Goal: Task Accomplishment & Management: Manage account settings

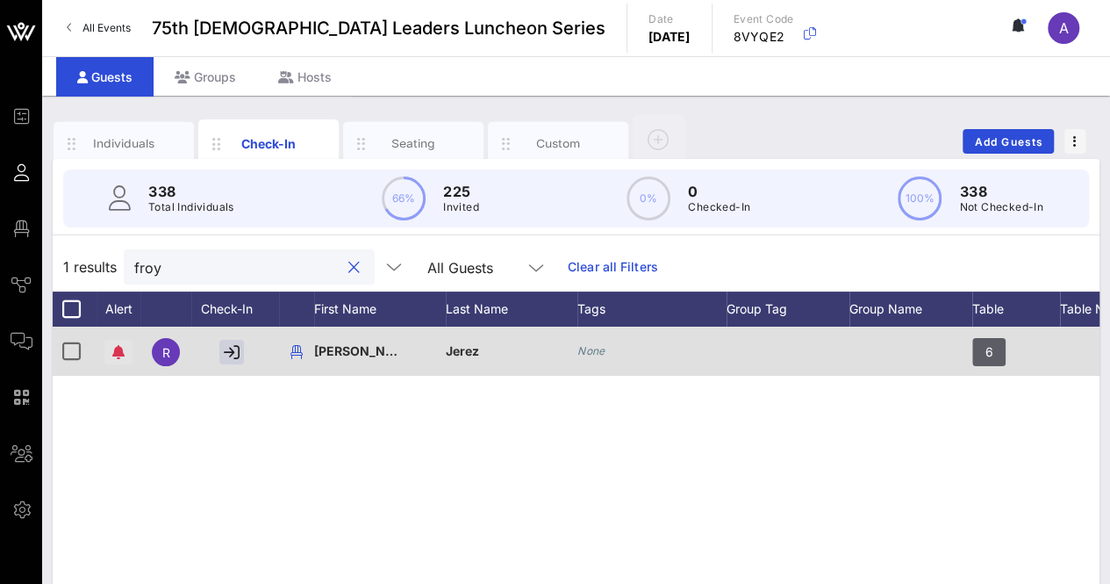
type input "froy"
click at [118, 356] on icon "button" at bounding box center [118, 352] width 12 height 14
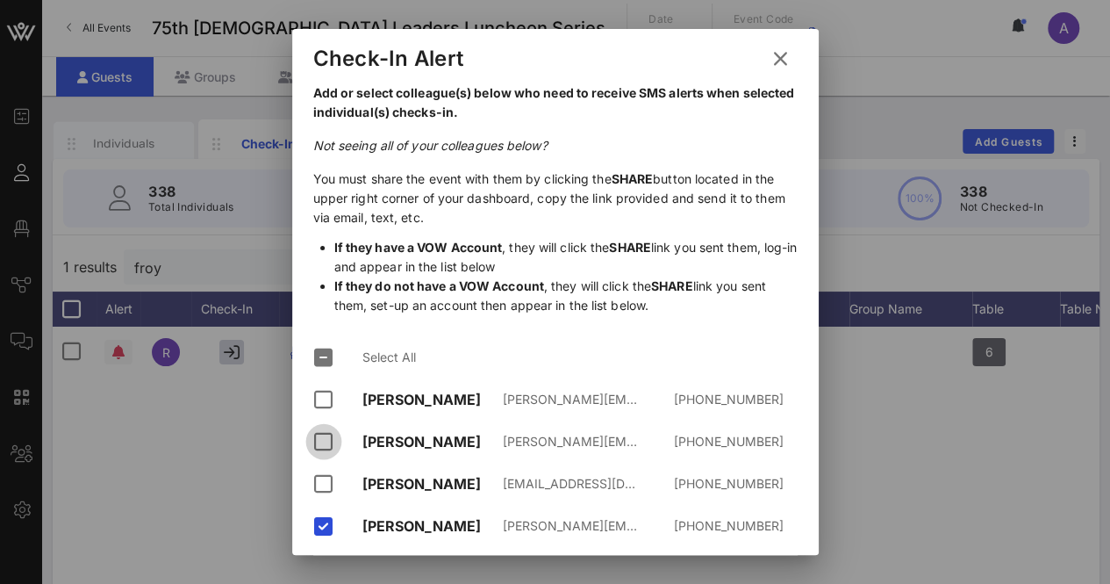
click at [321, 427] on div at bounding box center [324, 442] width 30 height 30
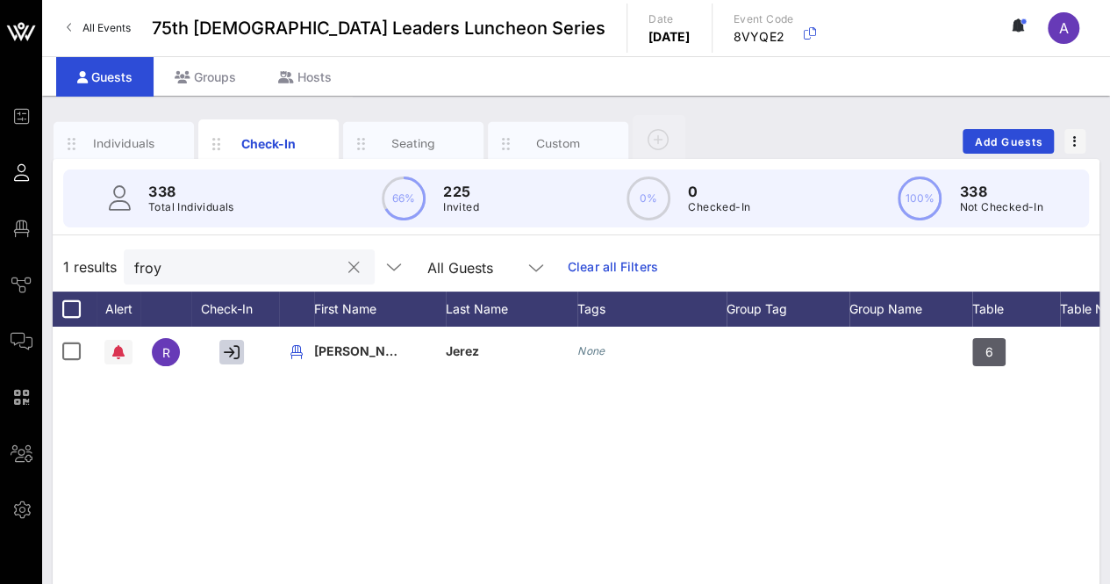
click at [343, 267] on div at bounding box center [353, 267] width 21 height 21
click at [348, 264] on button "clear icon" at bounding box center [353, 268] width 11 height 18
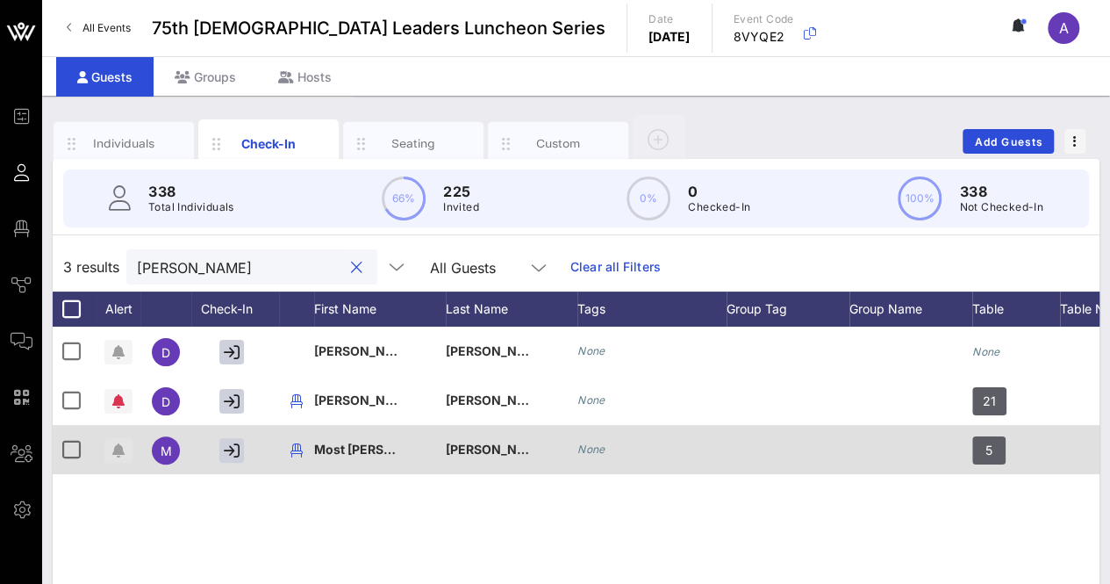
type input "[PERSON_NAME]"
click at [118, 448] on icon "button" at bounding box center [118, 450] width 12 height 14
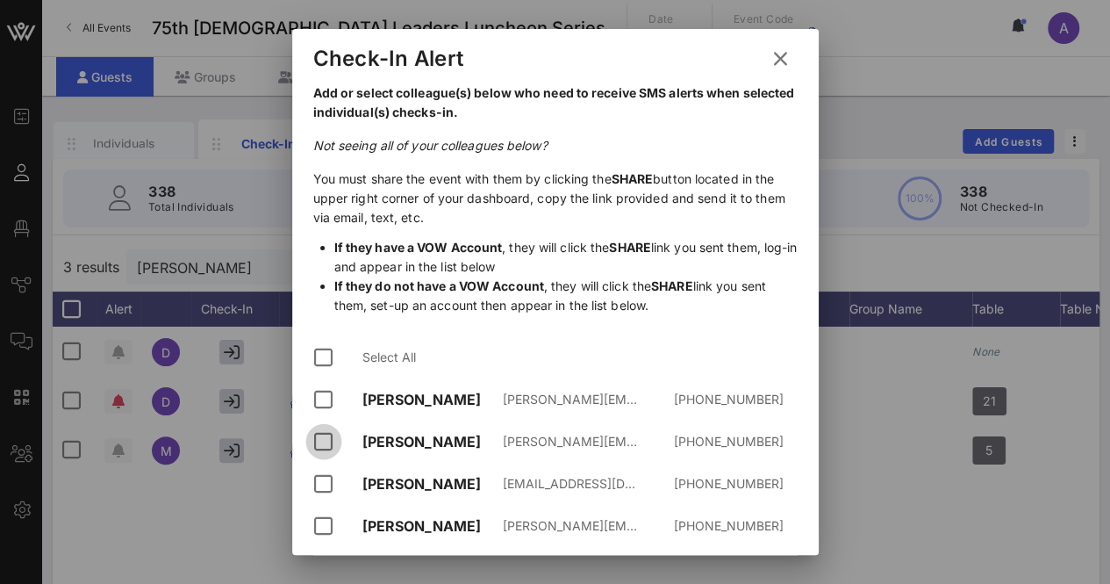
click at [320, 427] on div at bounding box center [324, 442] width 30 height 30
click at [322, 511] on div at bounding box center [324, 526] width 30 height 30
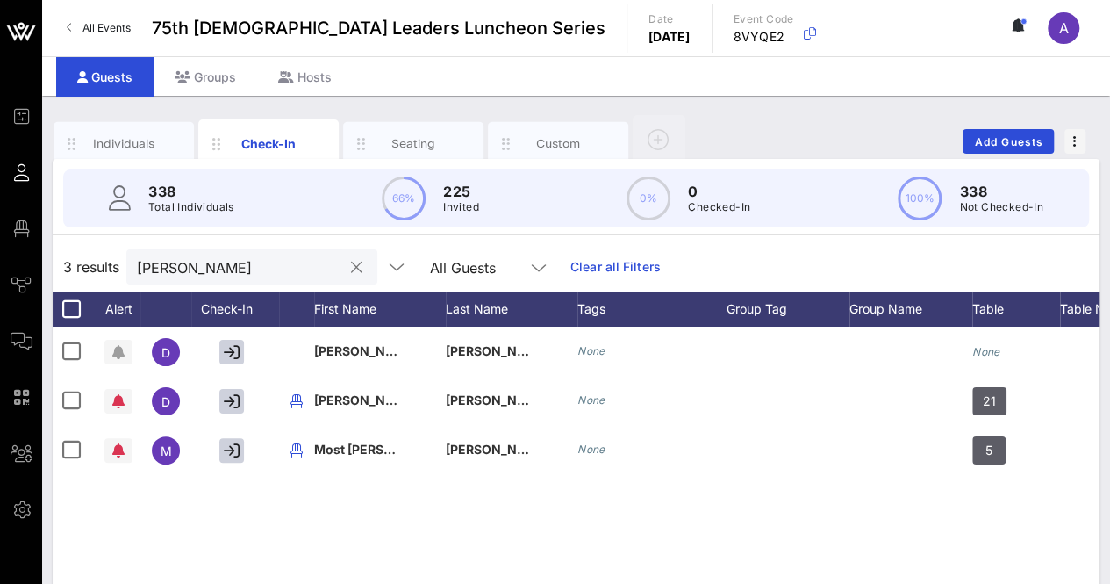
click at [351, 267] on button "clear icon" at bounding box center [356, 268] width 11 height 18
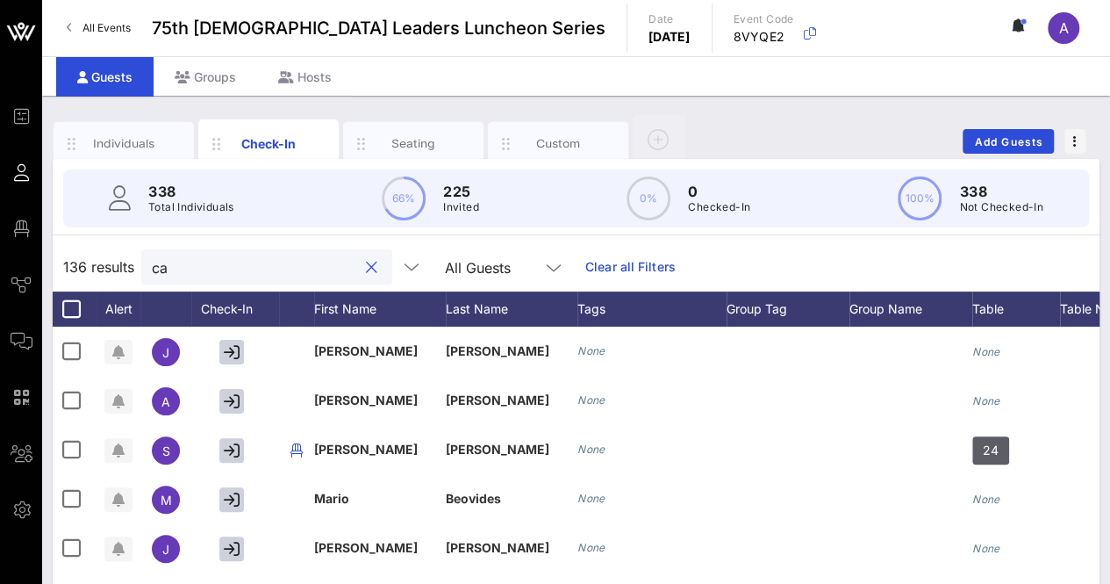
type input "c"
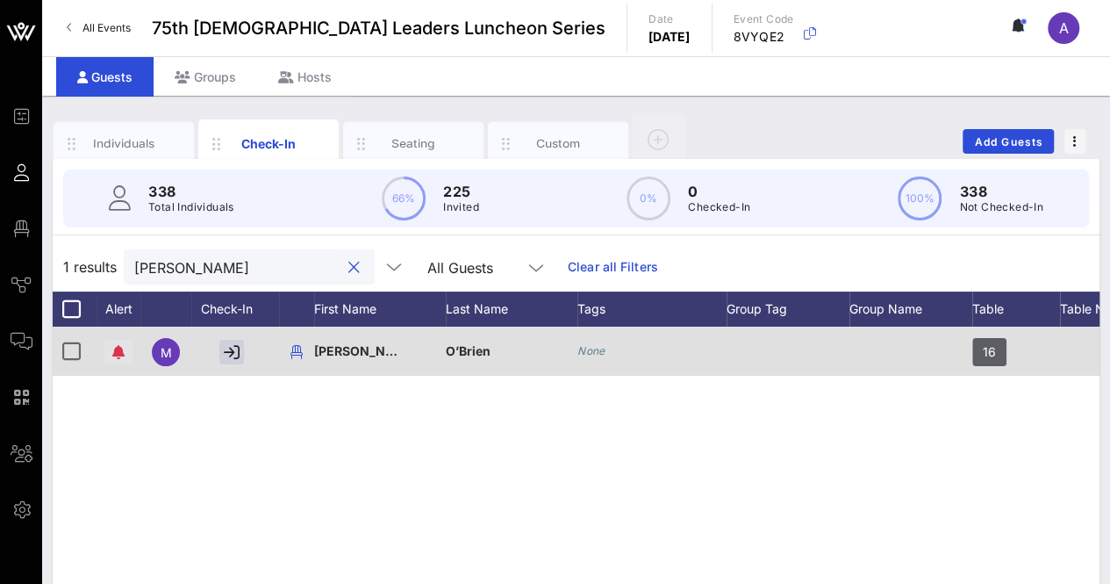
type input "[PERSON_NAME]"
click at [111, 354] on span "button" at bounding box center [118, 352] width 28 height 14
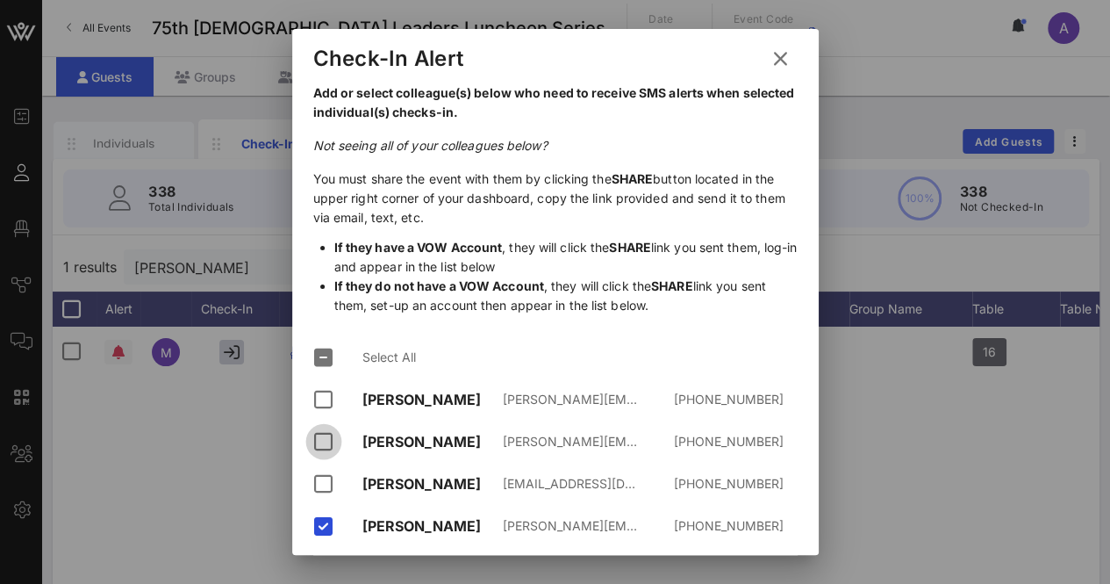
click at [312, 427] on div at bounding box center [324, 442] width 30 height 30
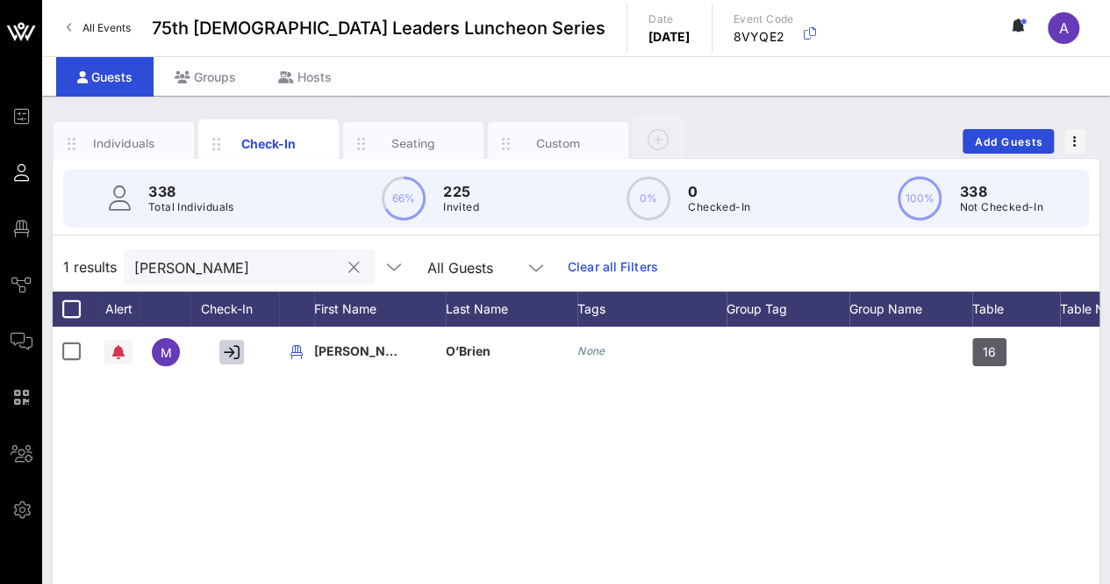
click at [348, 266] on button "clear icon" at bounding box center [353, 268] width 11 height 18
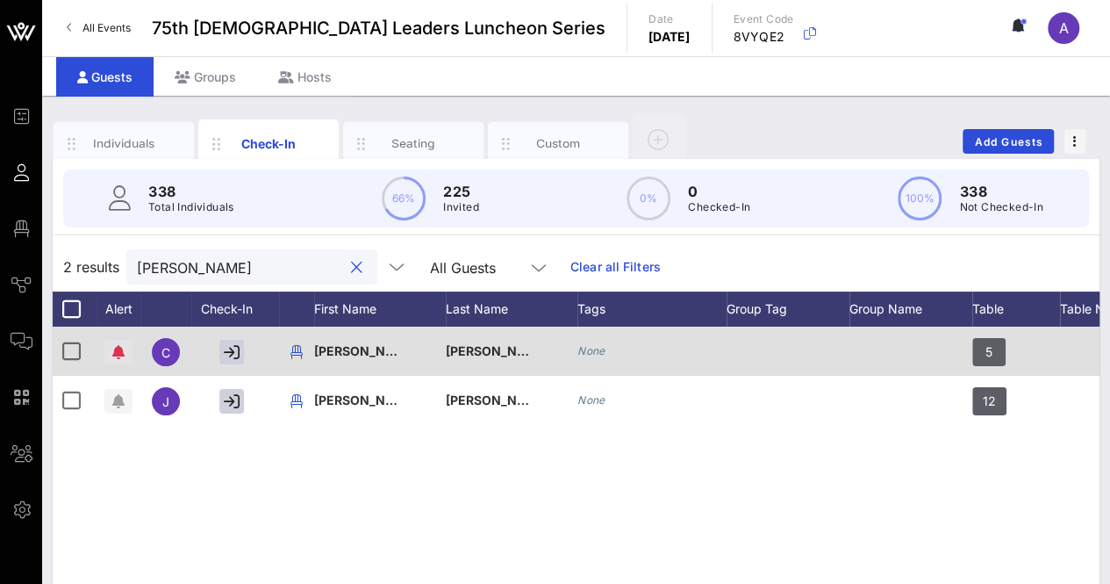
type input "[PERSON_NAME]"
click at [119, 348] on icon "button" at bounding box center [118, 352] width 12 height 14
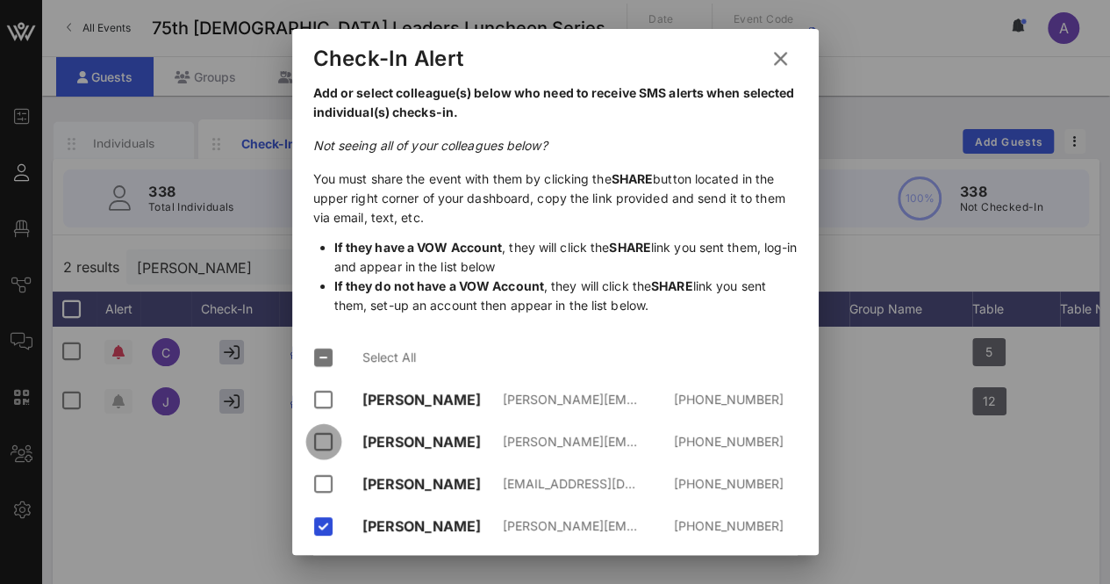
click at [332, 427] on div at bounding box center [324, 442] width 30 height 30
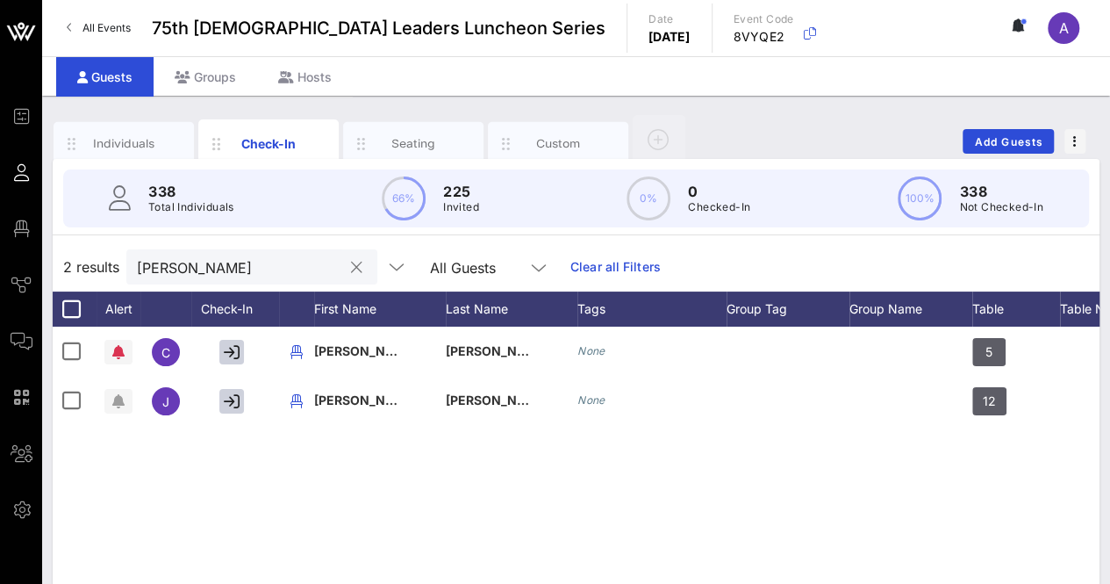
click at [351, 266] on button "clear icon" at bounding box center [356, 268] width 11 height 18
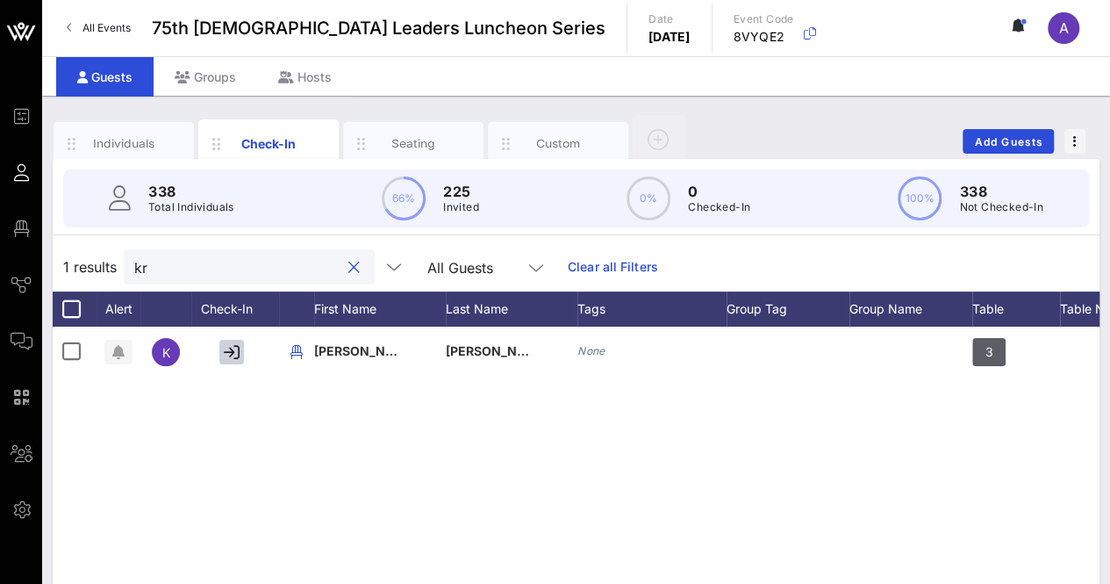
type input "k"
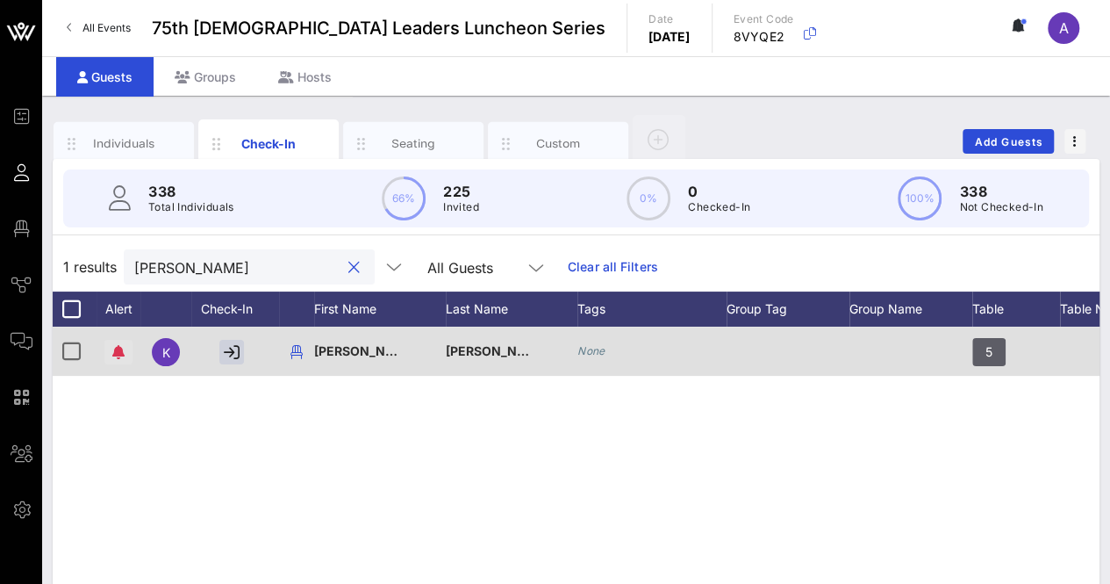
type input "[PERSON_NAME]"
click at [119, 359] on button "button" at bounding box center [118, 352] width 28 height 25
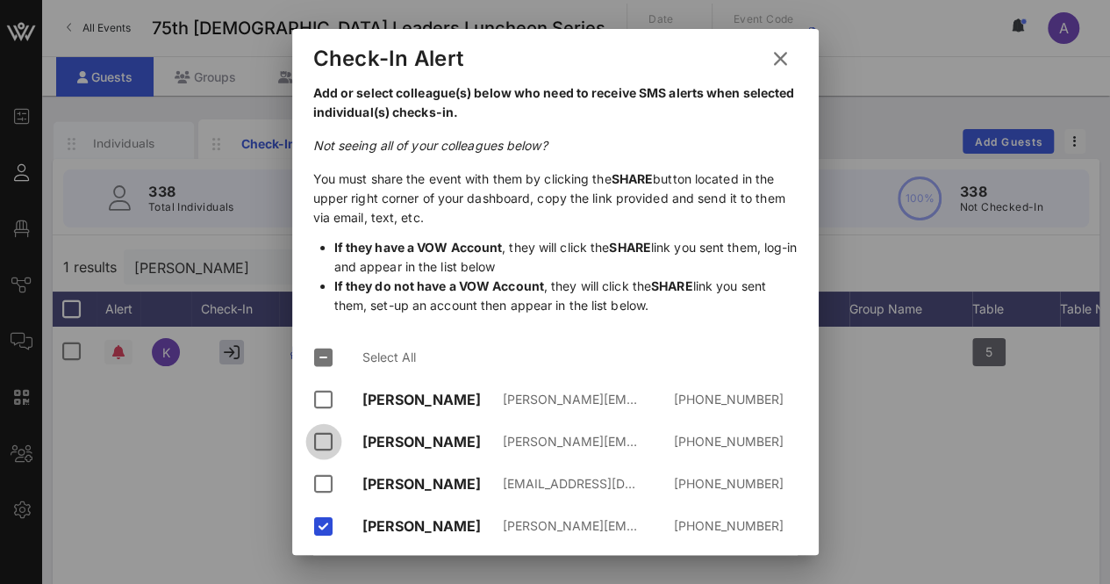
click at [322, 427] on div at bounding box center [324, 442] width 30 height 30
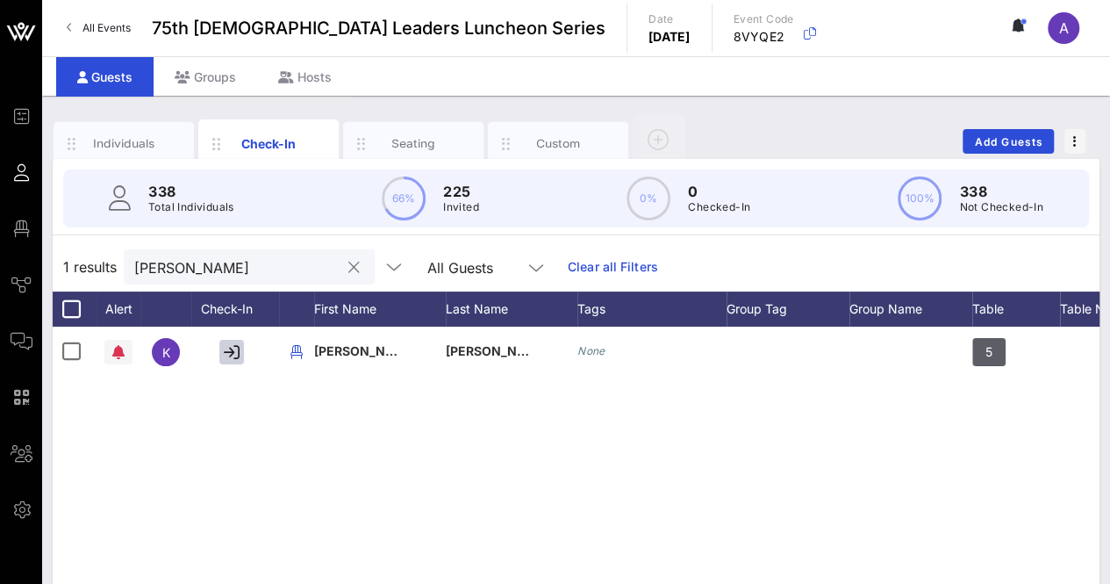
click at [348, 263] on button "clear icon" at bounding box center [353, 268] width 11 height 18
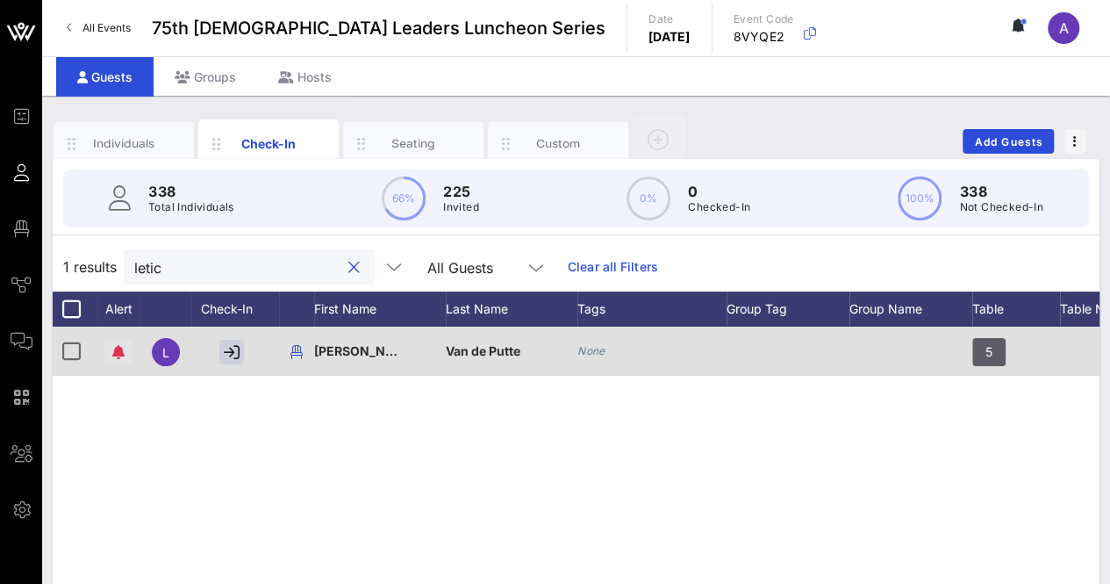
type input "letic"
click at [117, 354] on icon "button" at bounding box center [118, 352] width 12 height 14
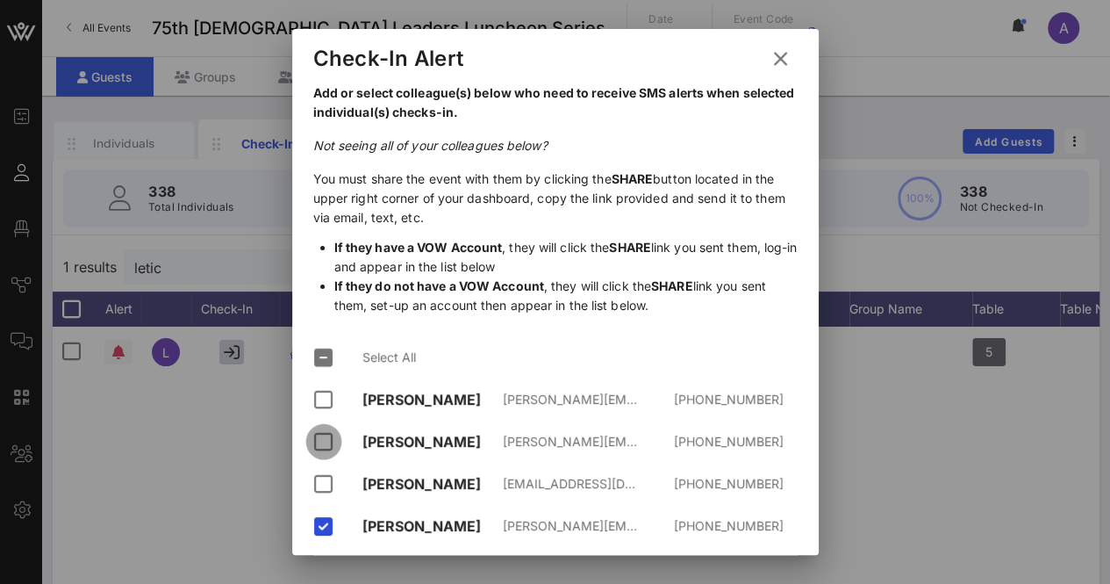
click at [326, 427] on div at bounding box center [324, 442] width 30 height 30
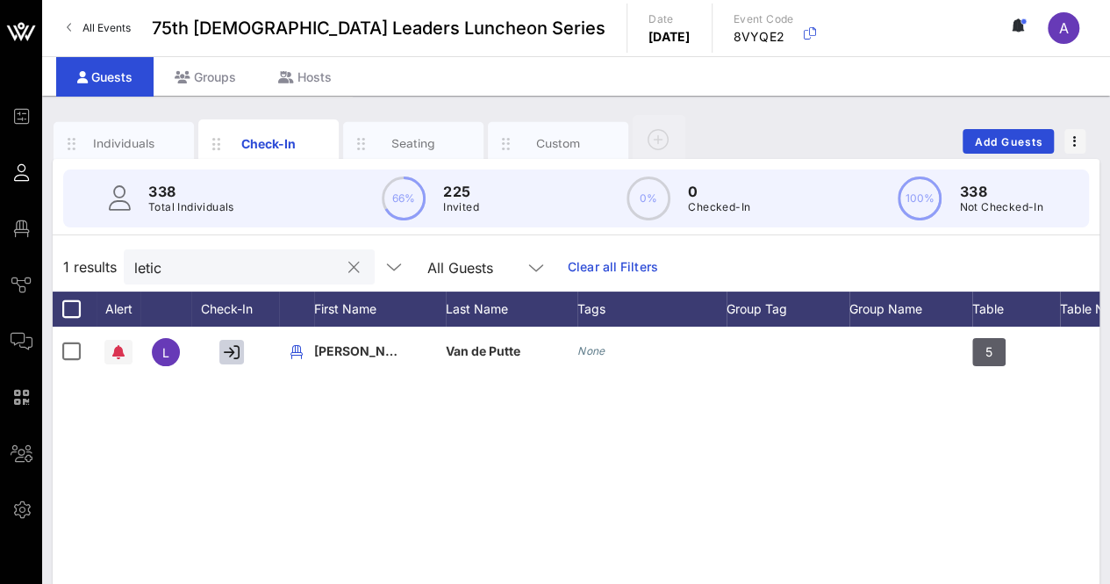
click at [348, 266] on button "clear icon" at bounding box center [353, 268] width 11 height 18
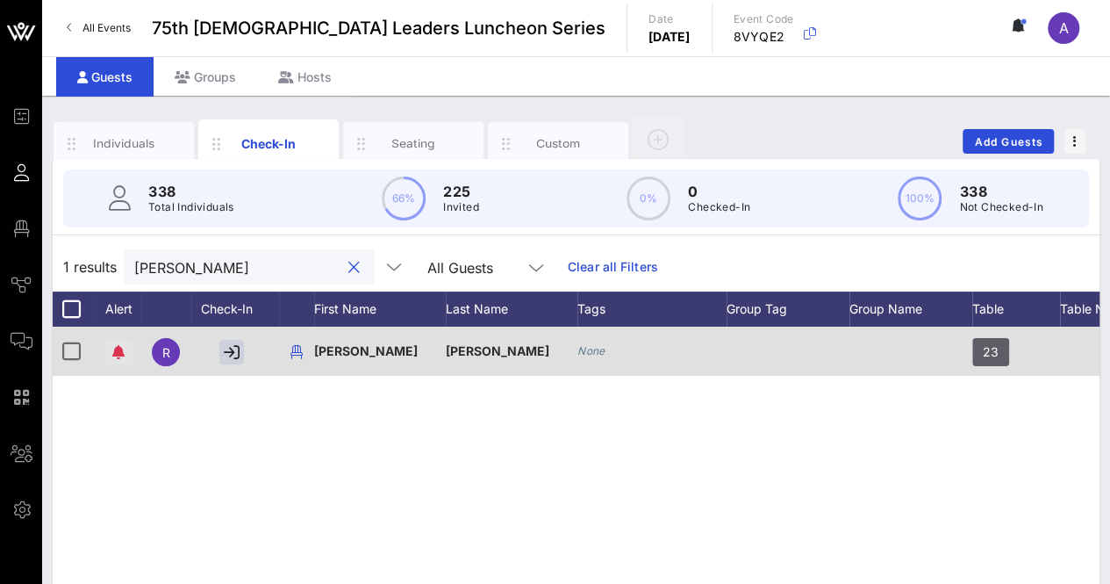
type input "[PERSON_NAME]"
click at [111, 357] on span "button" at bounding box center [118, 352] width 28 height 14
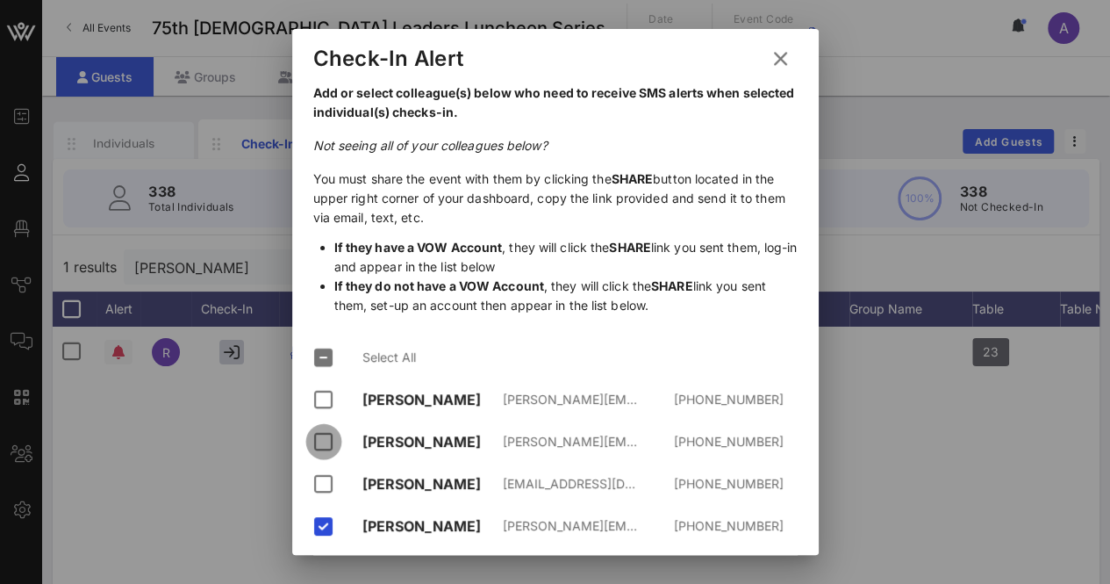
click at [323, 427] on div at bounding box center [324, 442] width 30 height 30
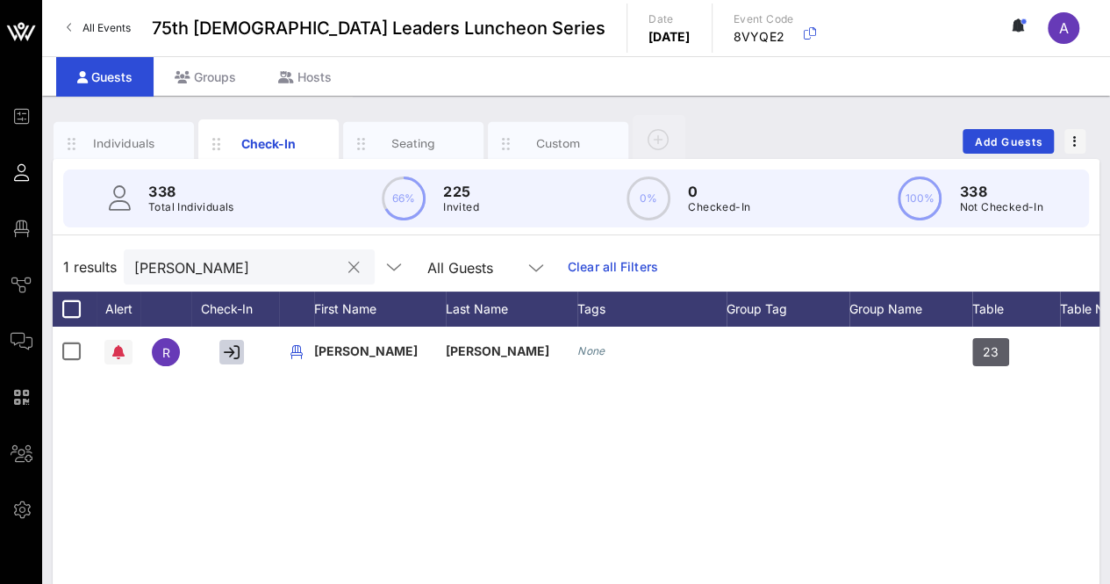
click at [348, 267] on button "clear icon" at bounding box center [353, 268] width 11 height 18
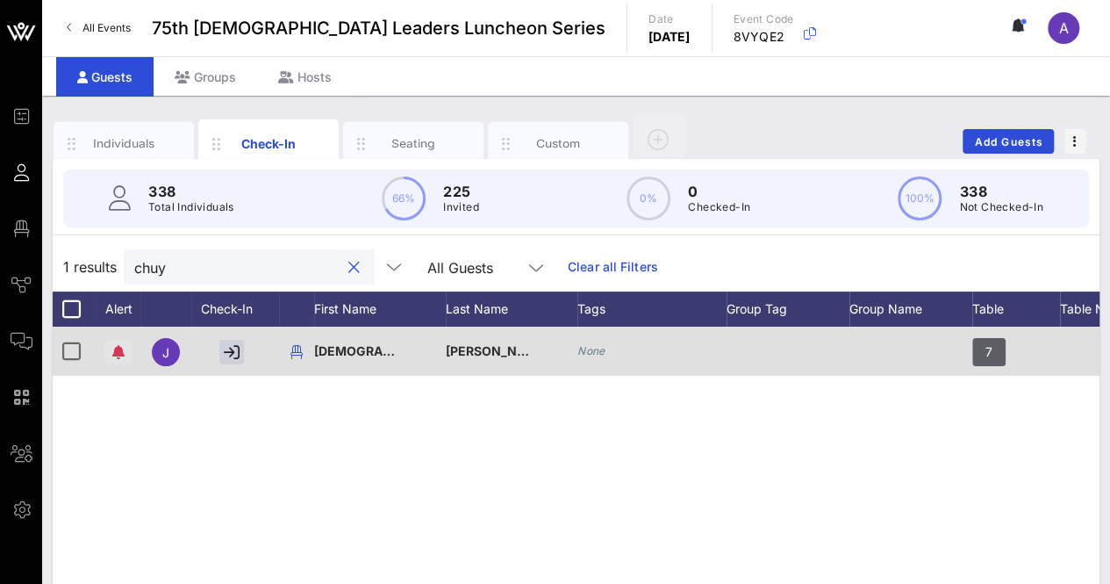
type input "chuy"
click at [118, 356] on icon "button" at bounding box center [118, 352] width 12 height 14
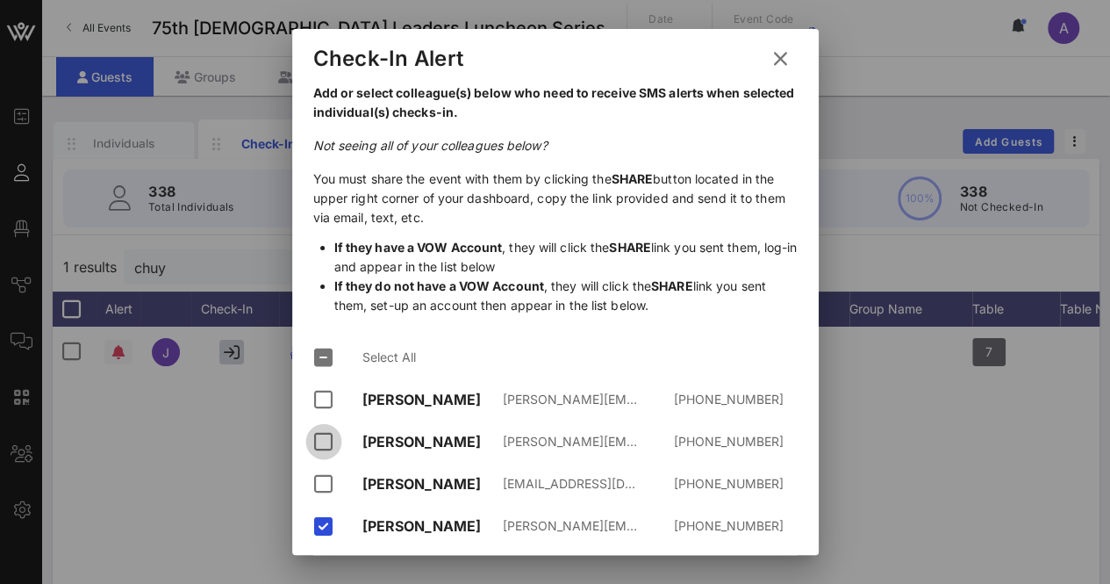
click at [322, 427] on div at bounding box center [324, 442] width 30 height 30
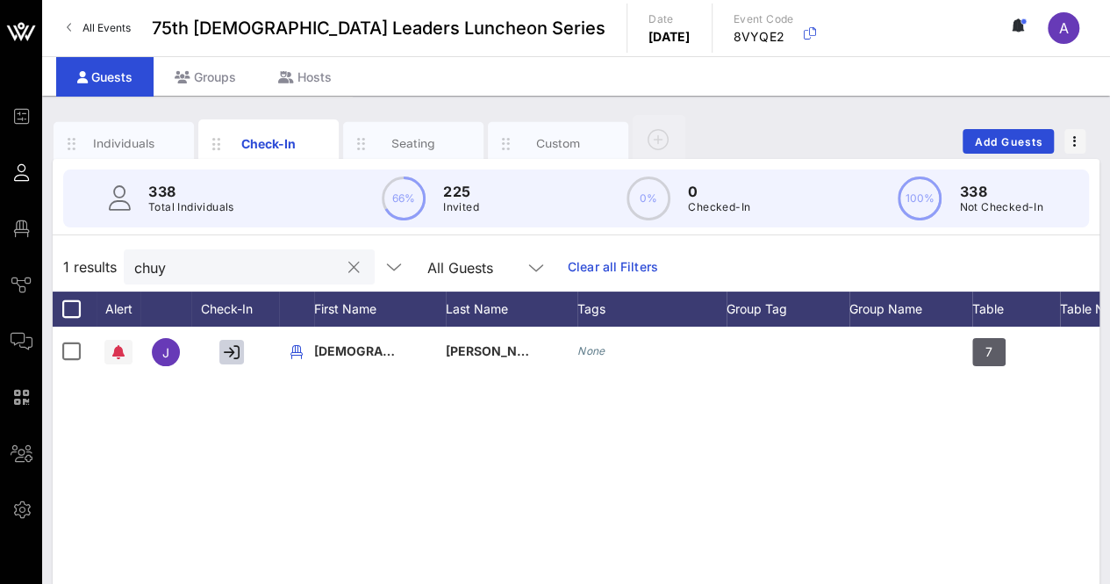
click at [348, 266] on button "clear icon" at bounding box center [353, 268] width 11 height 18
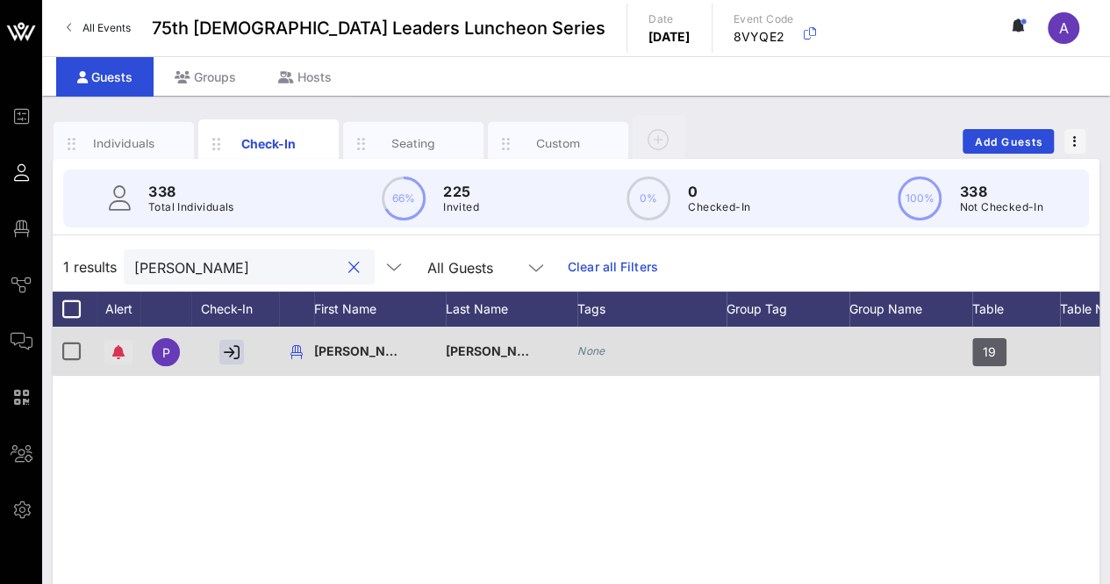
type input "[PERSON_NAME]"
click at [125, 346] on span "button" at bounding box center [118, 352] width 28 height 14
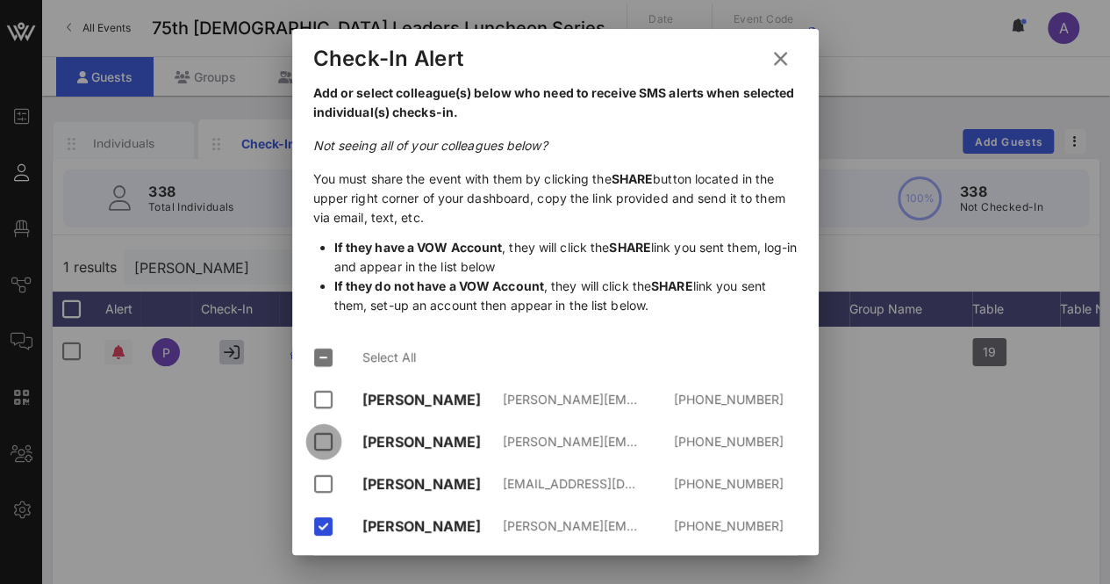
click at [325, 427] on div at bounding box center [324, 442] width 30 height 30
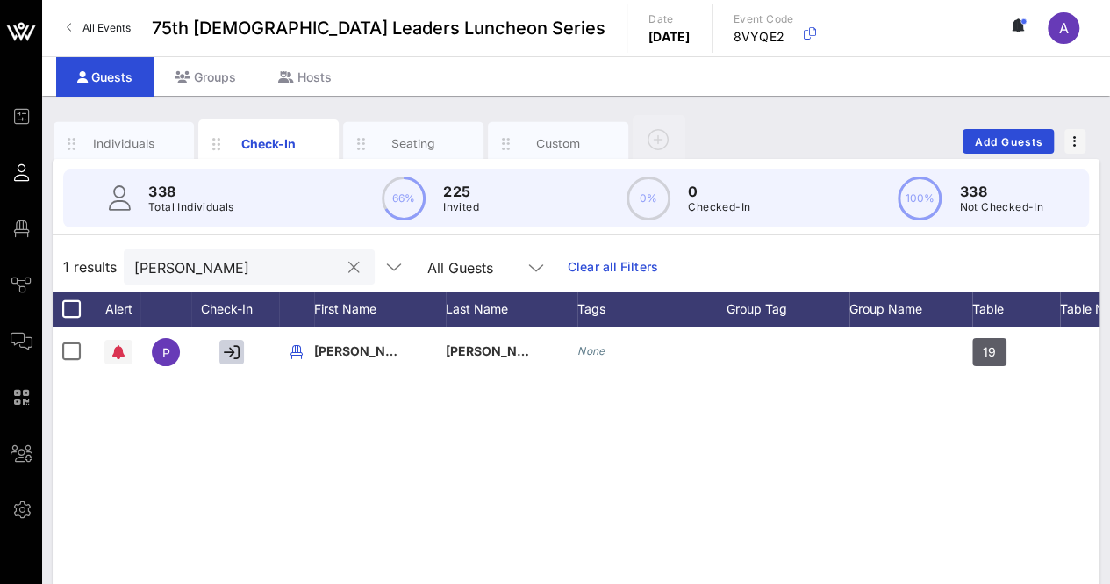
click at [348, 268] on button "clear icon" at bounding box center [353, 268] width 11 height 18
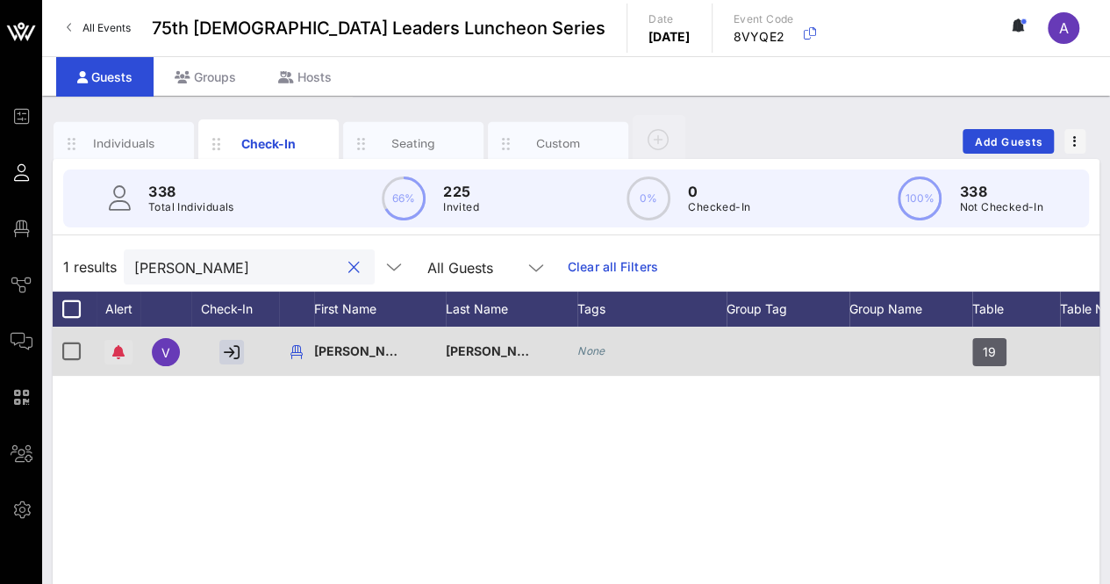
type input "[PERSON_NAME]"
click at [116, 352] on icon "button" at bounding box center [118, 352] width 12 height 14
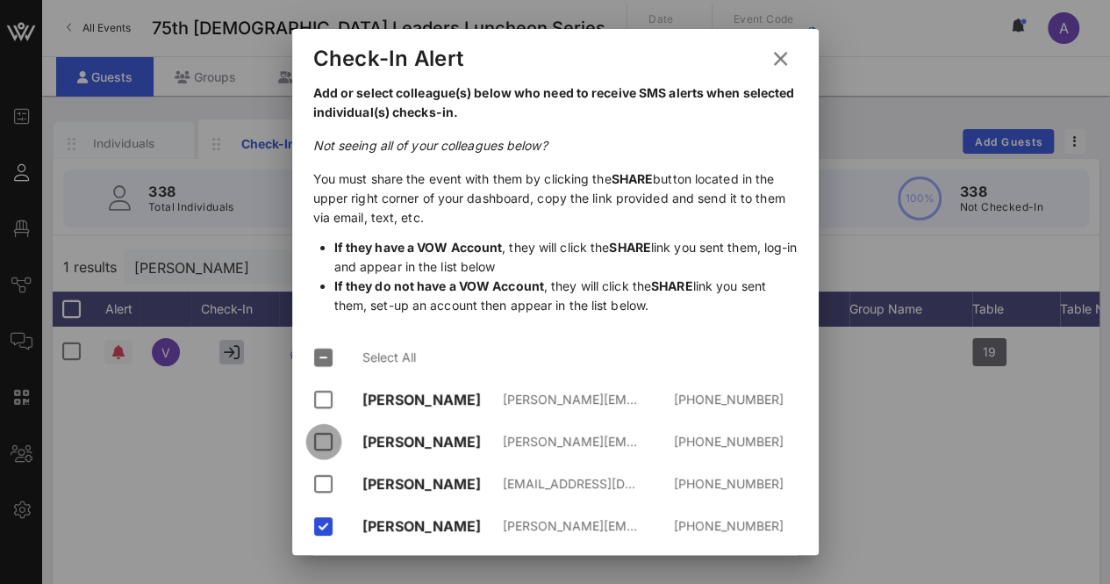
click at [323, 427] on div at bounding box center [324, 442] width 30 height 30
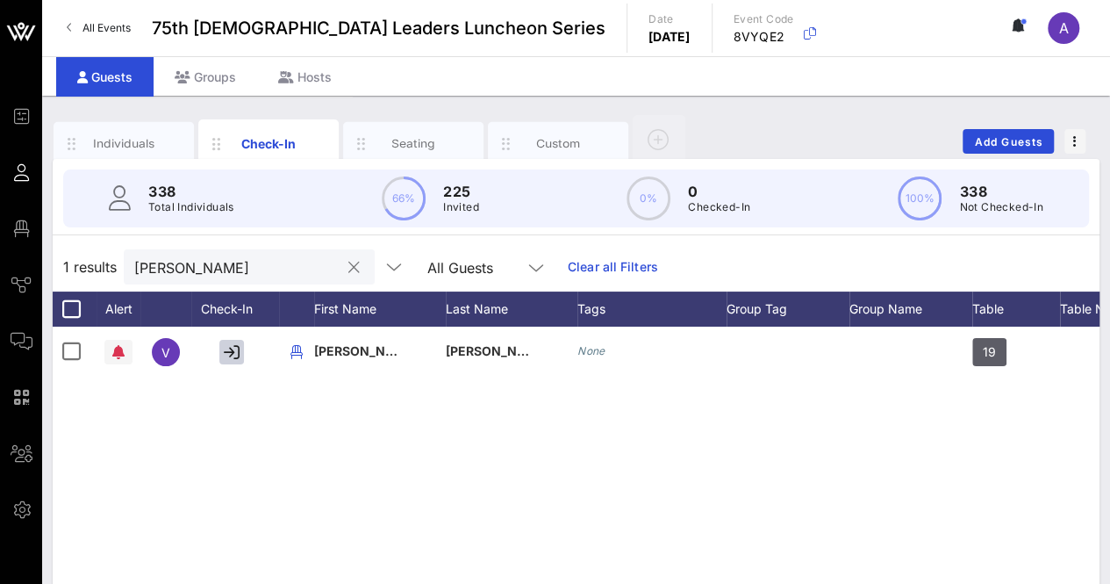
click at [348, 265] on button "clear icon" at bounding box center [353, 268] width 11 height 18
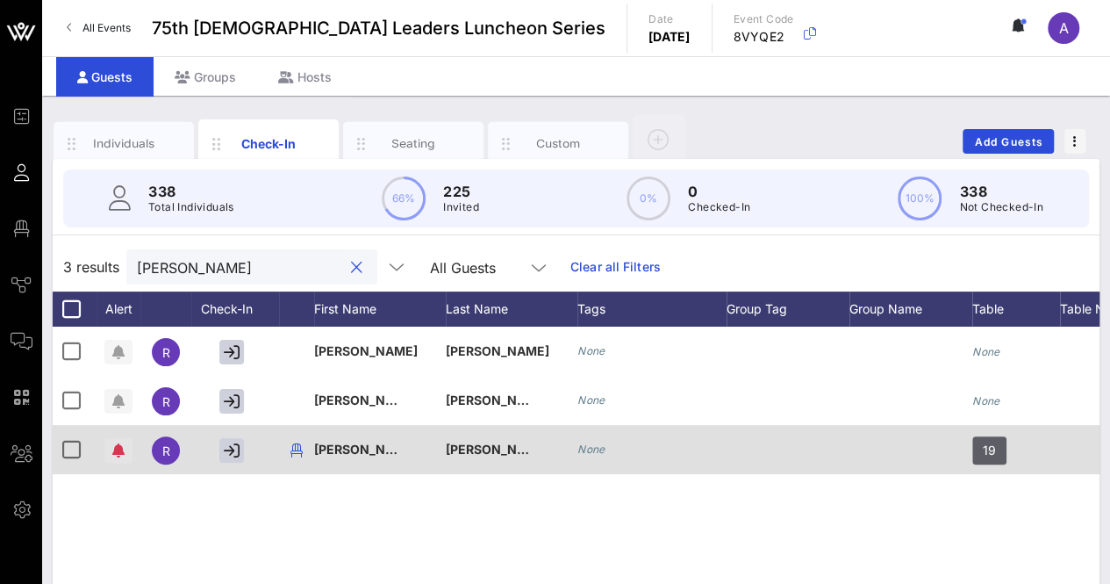
type input "[PERSON_NAME]"
click at [116, 447] on icon "button" at bounding box center [118, 450] width 12 height 14
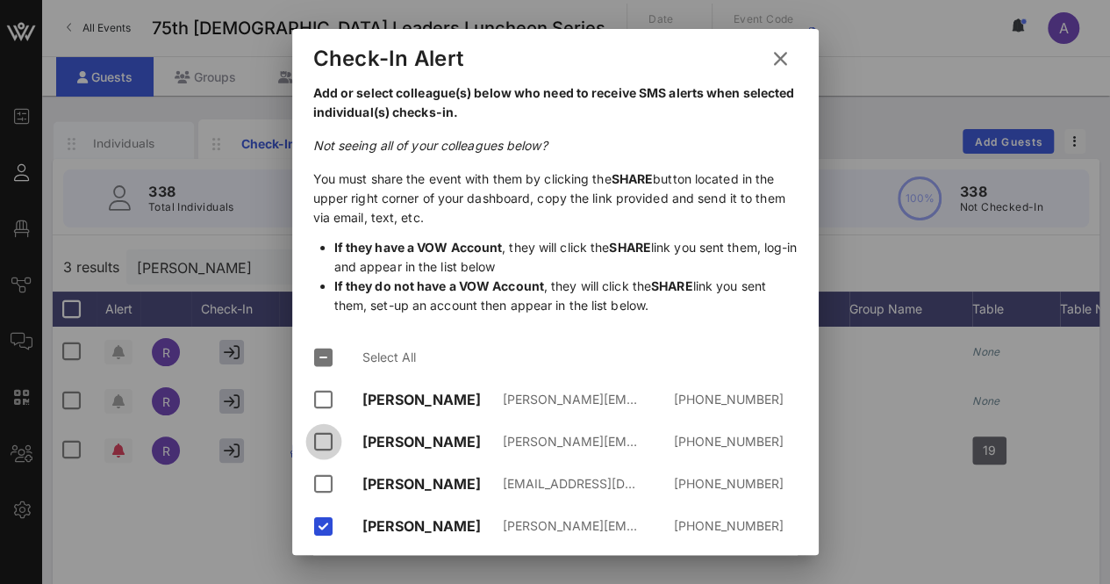
click at [324, 427] on div at bounding box center [324, 442] width 30 height 30
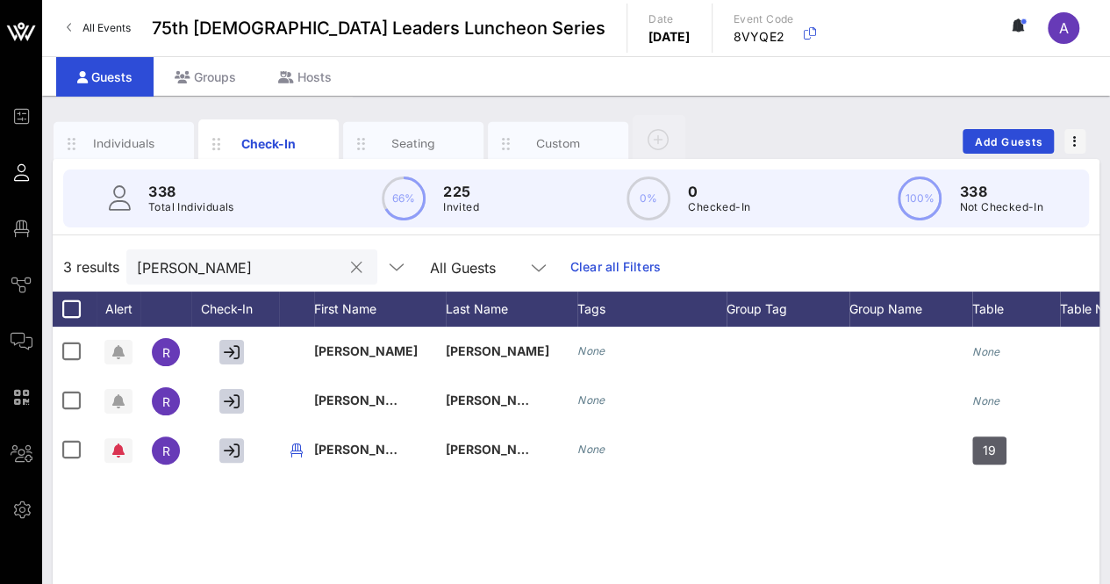
click at [351, 267] on button "clear icon" at bounding box center [356, 268] width 11 height 18
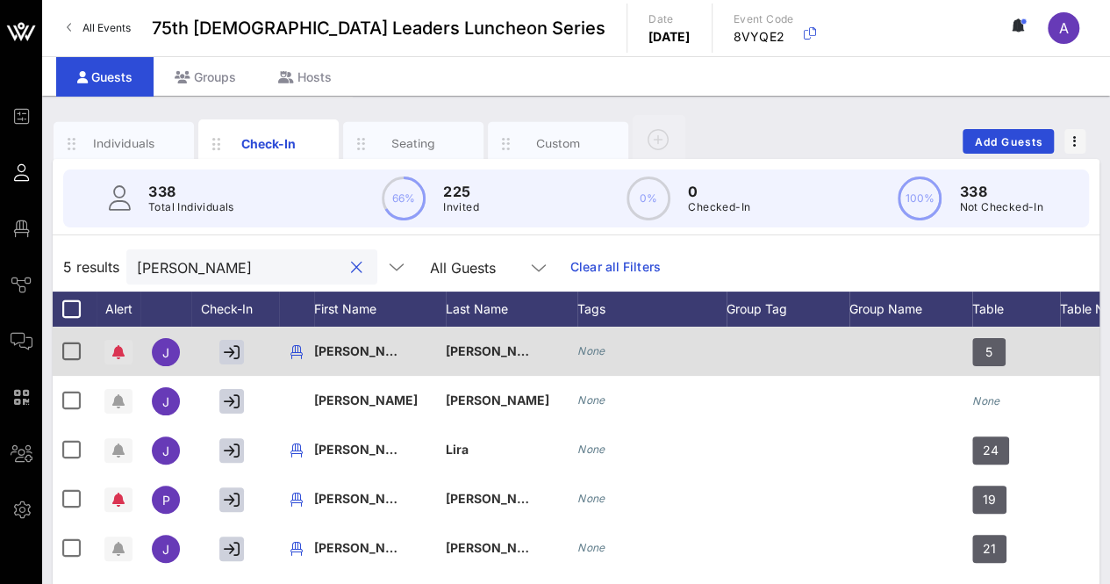
type input "[PERSON_NAME]"
click at [109, 350] on span "button" at bounding box center [118, 352] width 28 height 14
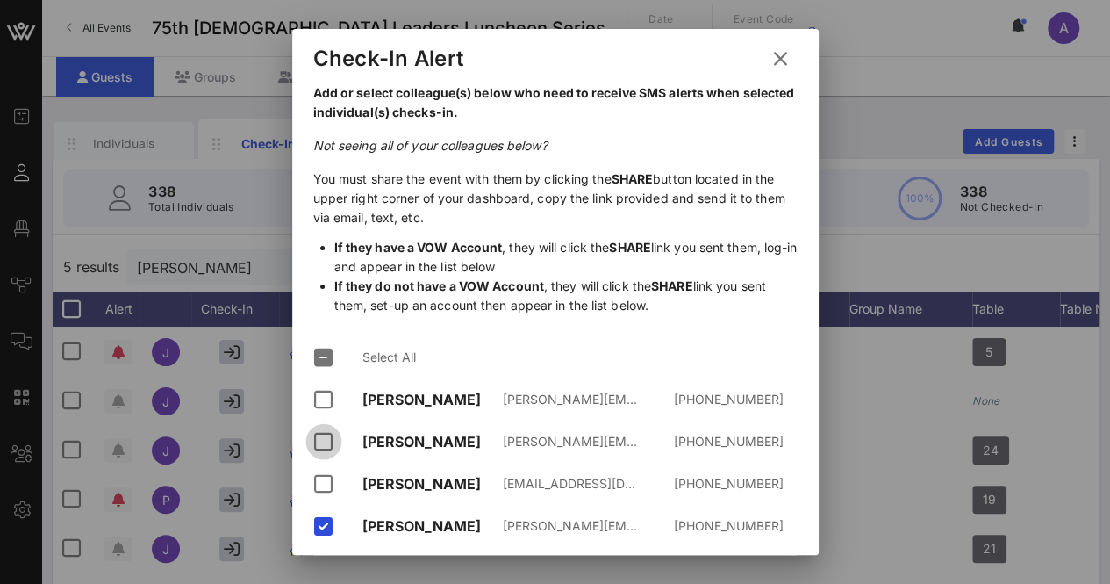
click at [314, 427] on div at bounding box center [324, 442] width 30 height 30
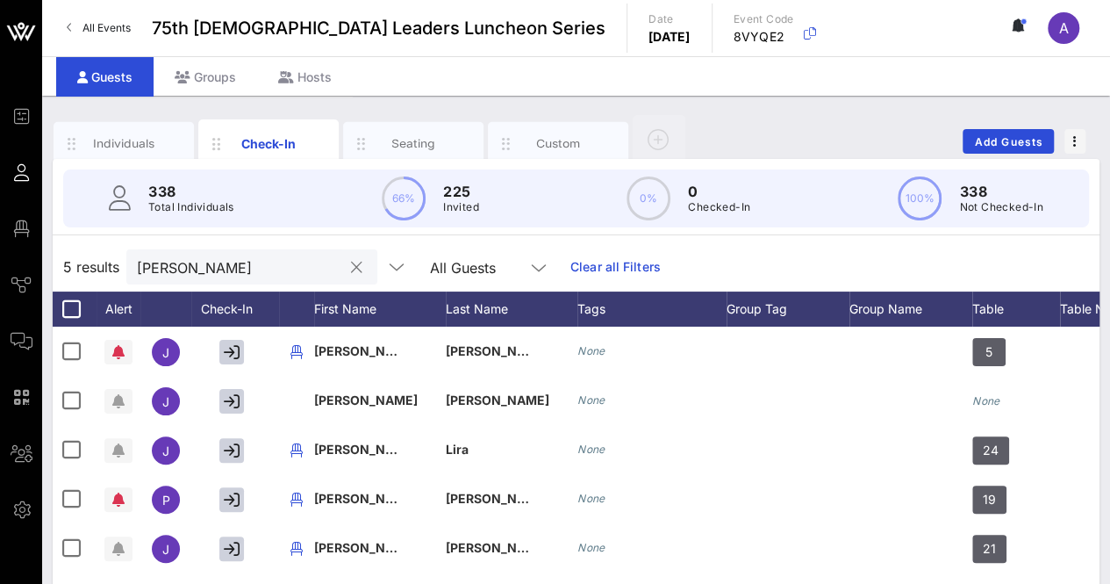
click at [351, 266] on button "clear icon" at bounding box center [356, 268] width 11 height 18
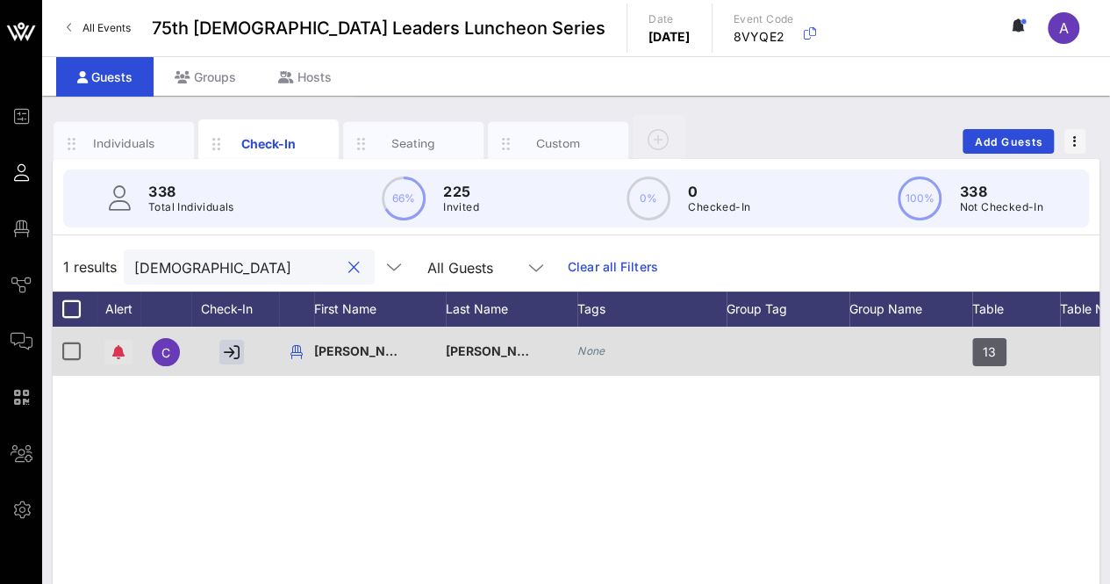
type input "[DEMOGRAPHIC_DATA]"
click at [120, 347] on icon "button" at bounding box center [118, 352] width 12 height 14
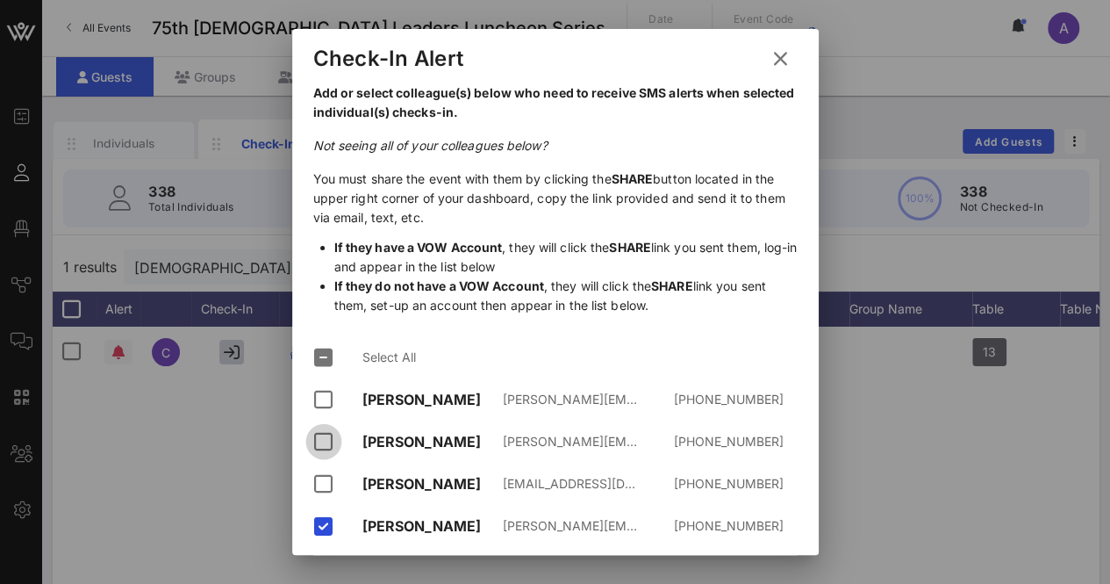
click at [320, 427] on div at bounding box center [324, 442] width 30 height 30
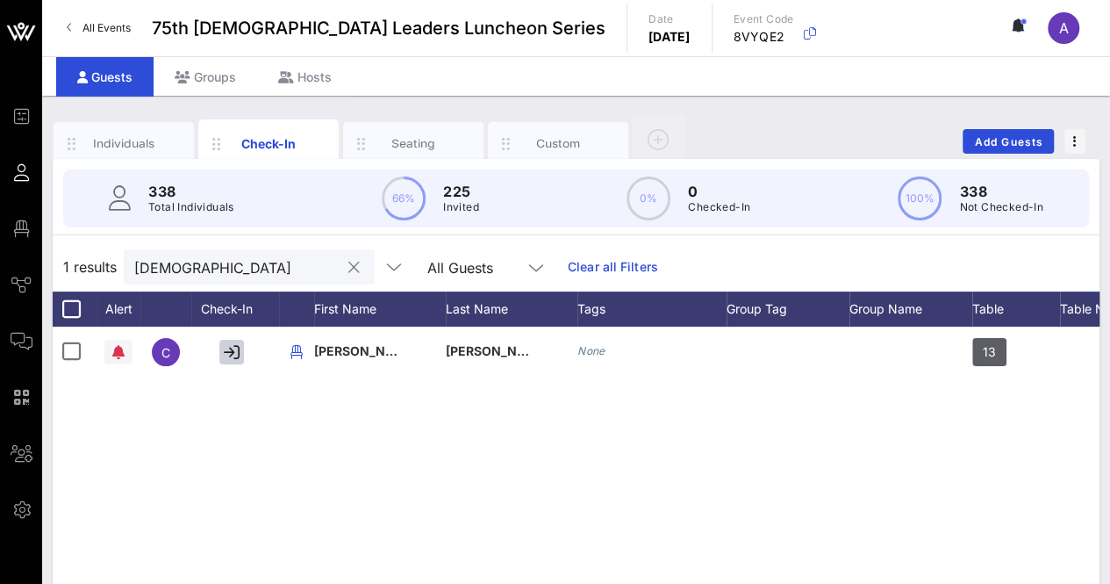
click at [348, 267] on button "clear icon" at bounding box center [353, 268] width 11 height 18
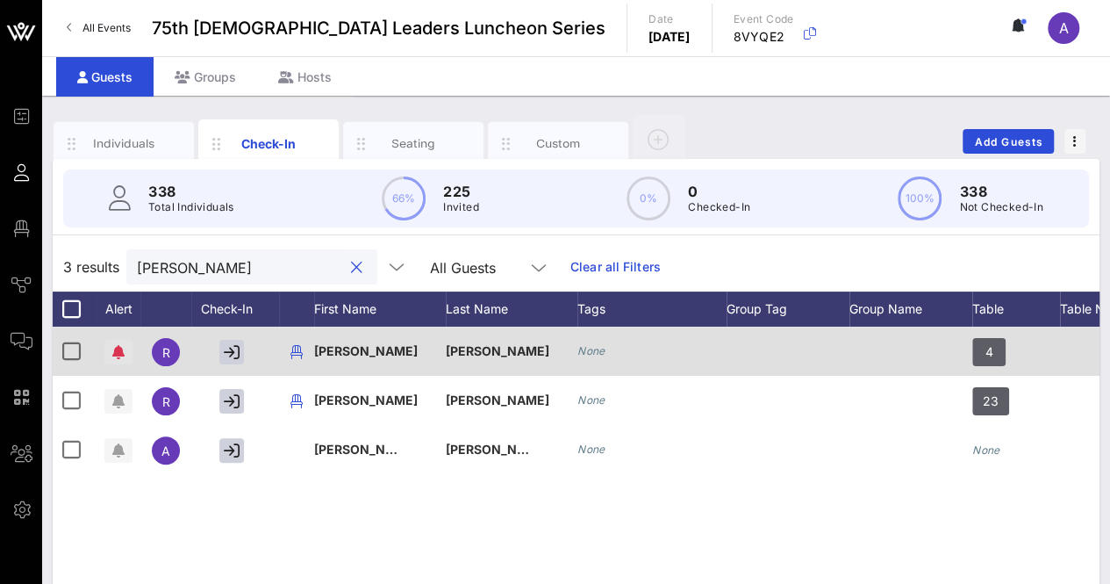
type input "[PERSON_NAME]"
click at [116, 345] on icon "button" at bounding box center [118, 352] width 12 height 14
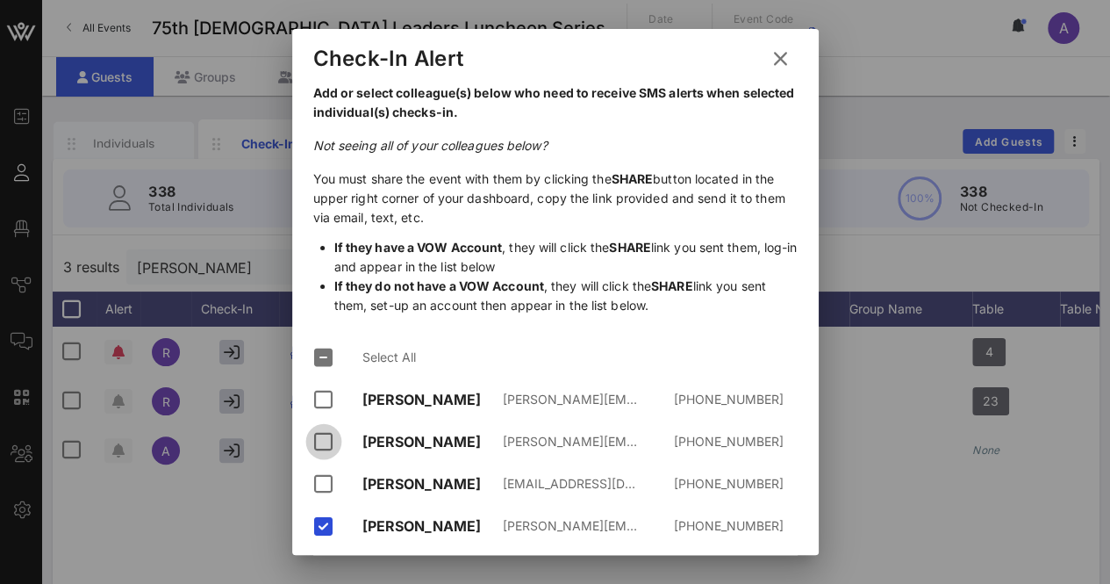
click at [325, 427] on div at bounding box center [324, 442] width 30 height 30
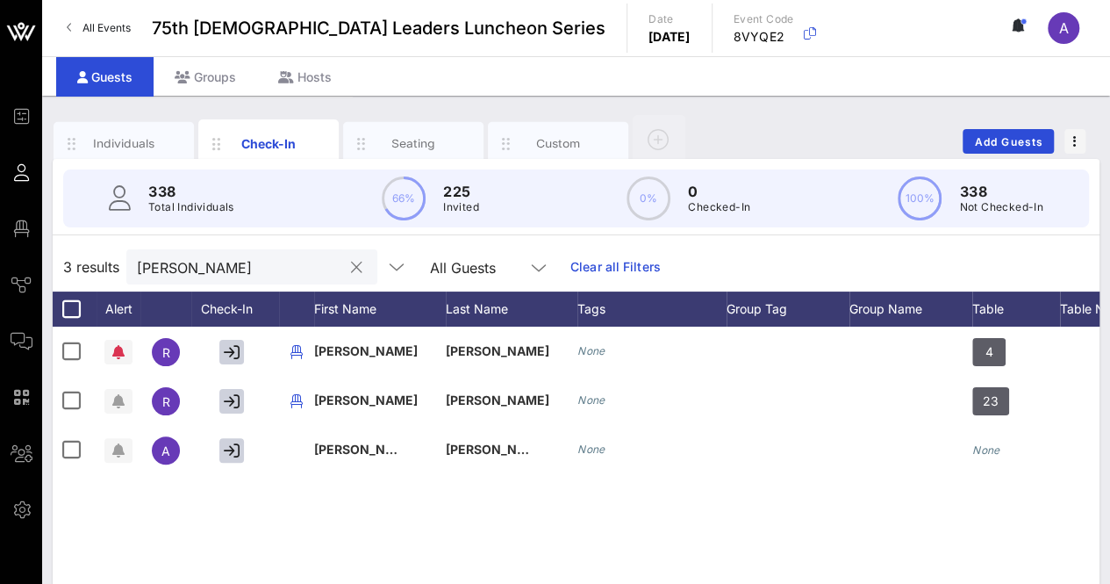
click at [351, 262] on button "clear icon" at bounding box center [356, 268] width 11 height 18
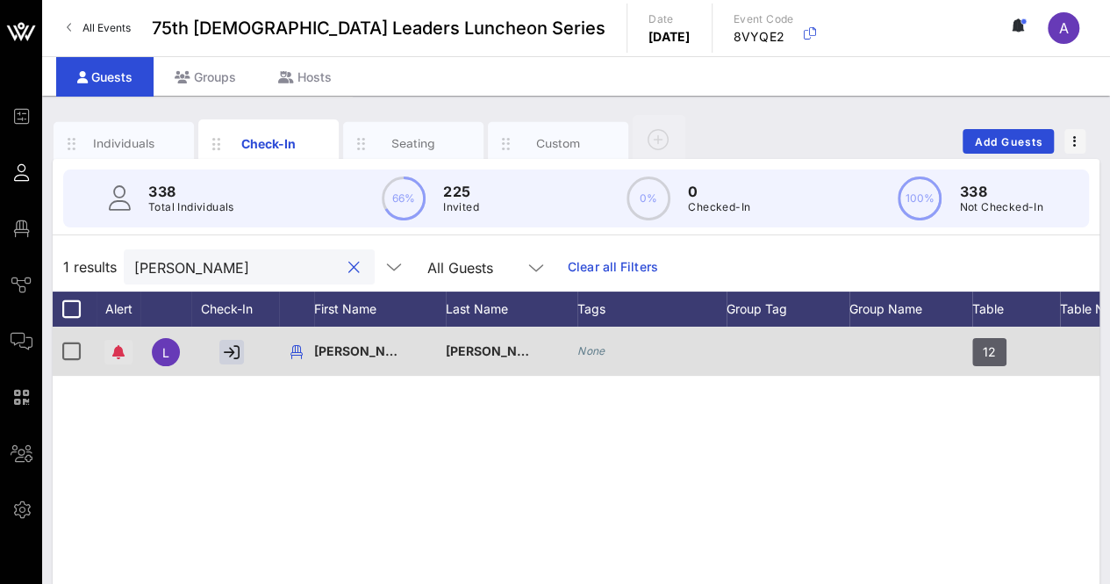
type input "[PERSON_NAME]"
click at [116, 347] on icon "button" at bounding box center [118, 352] width 12 height 14
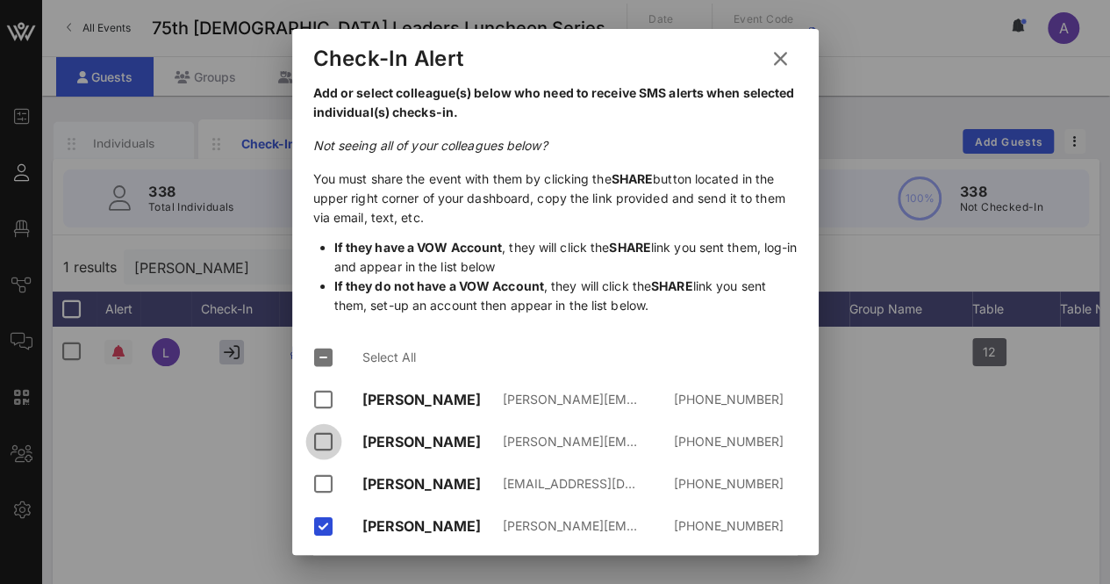
click at [317, 427] on div at bounding box center [324, 442] width 30 height 30
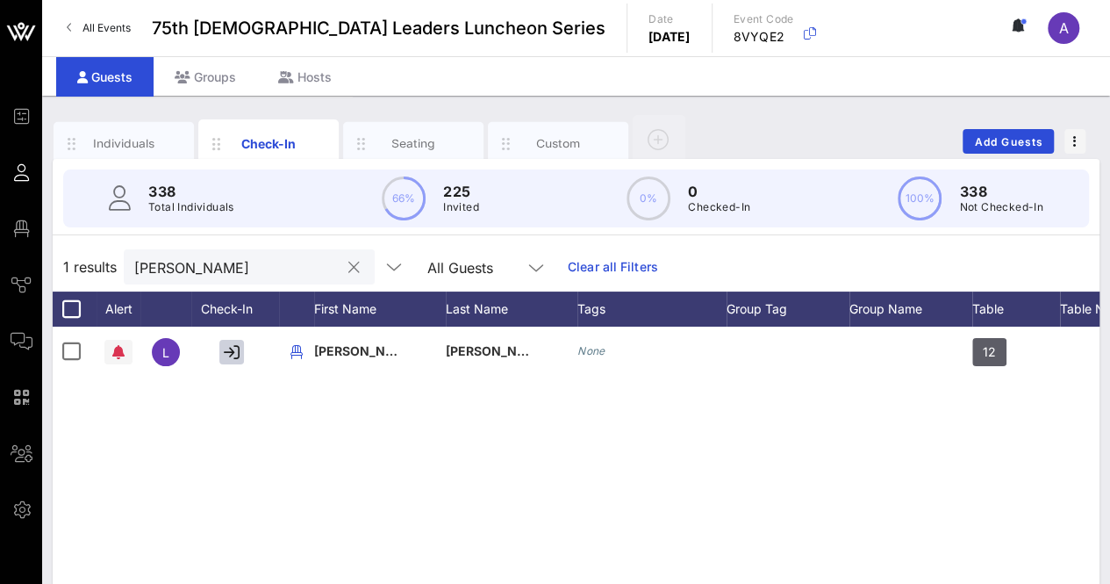
click at [343, 262] on div at bounding box center [353, 267] width 21 height 21
click at [348, 268] on button "clear icon" at bounding box center [353, 268] width 11 height 18
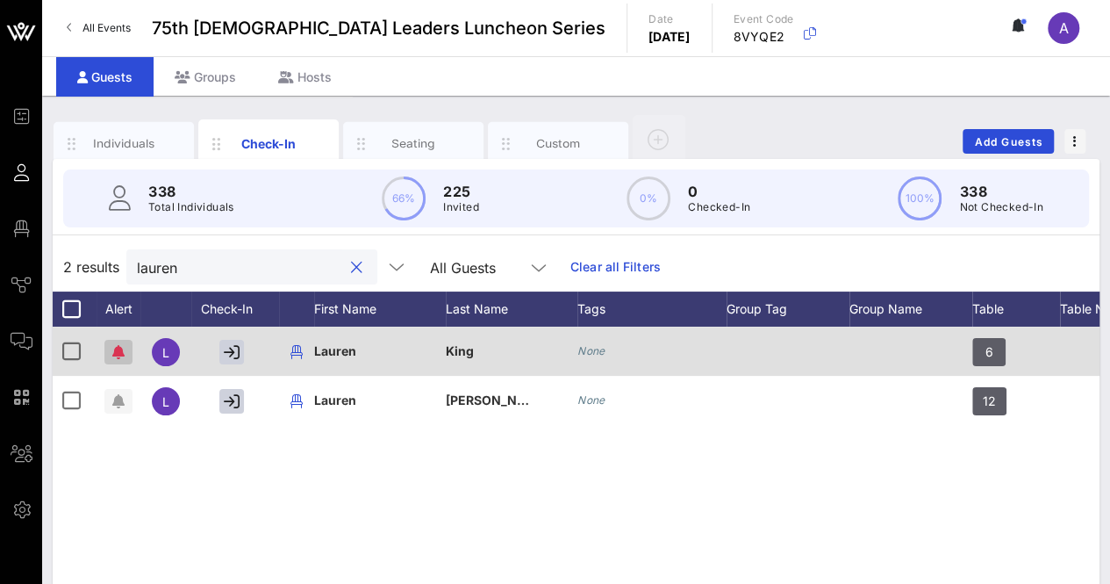
click at [109, 355] on span "button" at bounding box center [118, 352] width 28 height 14
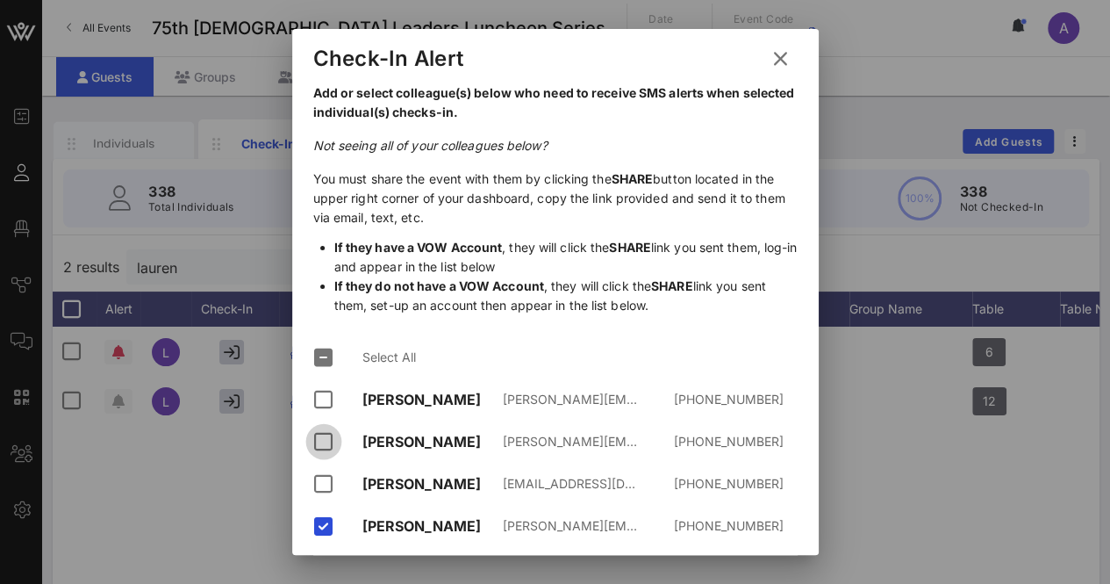
click at [325, 427] on div at bounding box center [324, 442] width 30 height 30
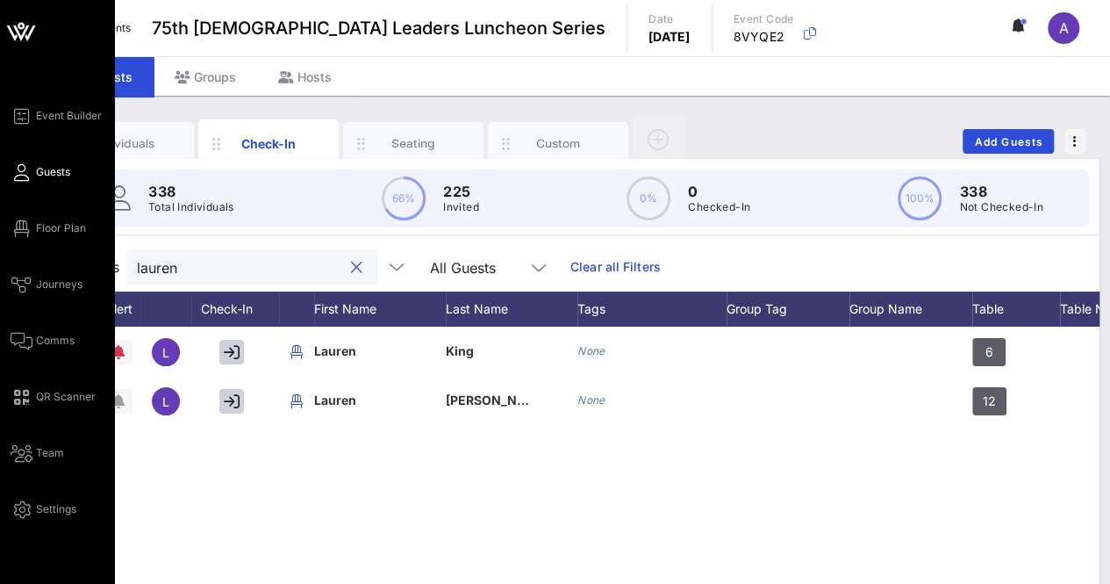
drag, startPoint x: 203, startPoint y: 262, endPoint x: 40, endPoint y: 340, distance: 179.8
click at [40, 340] on div "Event Builder Guests Floor Plan Journeys Comms QR Scanner Team Settings 75th [D…" at bounding box center [555, 435] width 1110 height 871
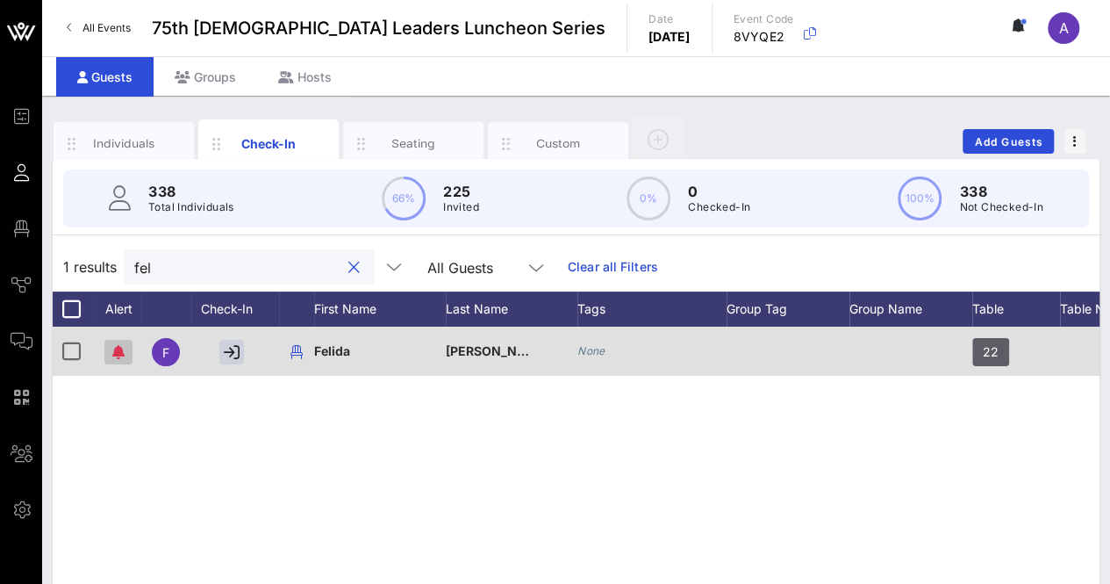
click at [118, 351] on icon "button" at bounding box center [118, 352] width 12 height 14
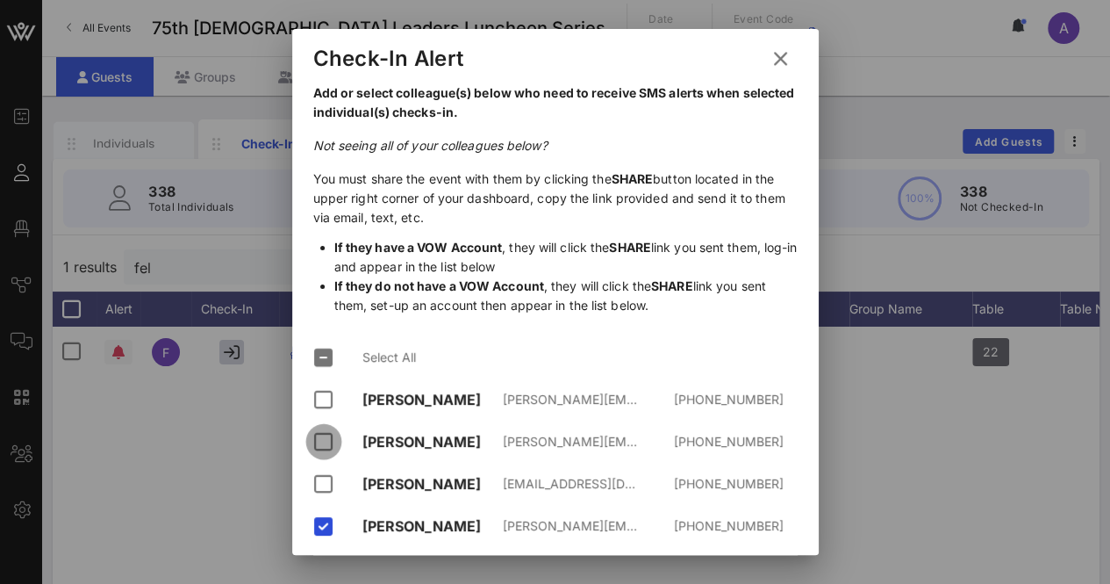
click at [328, 427] on div at bounding box center [324, 442] width 30 height 30
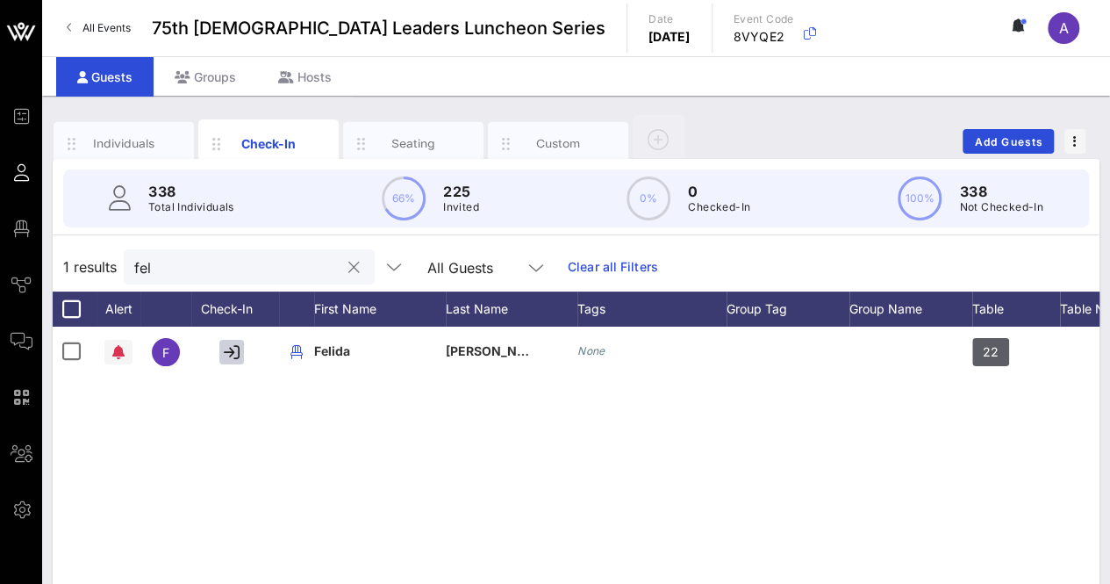
click at [194, 275] on input "fel" at bounding box center [236, 266] width 205 height 23
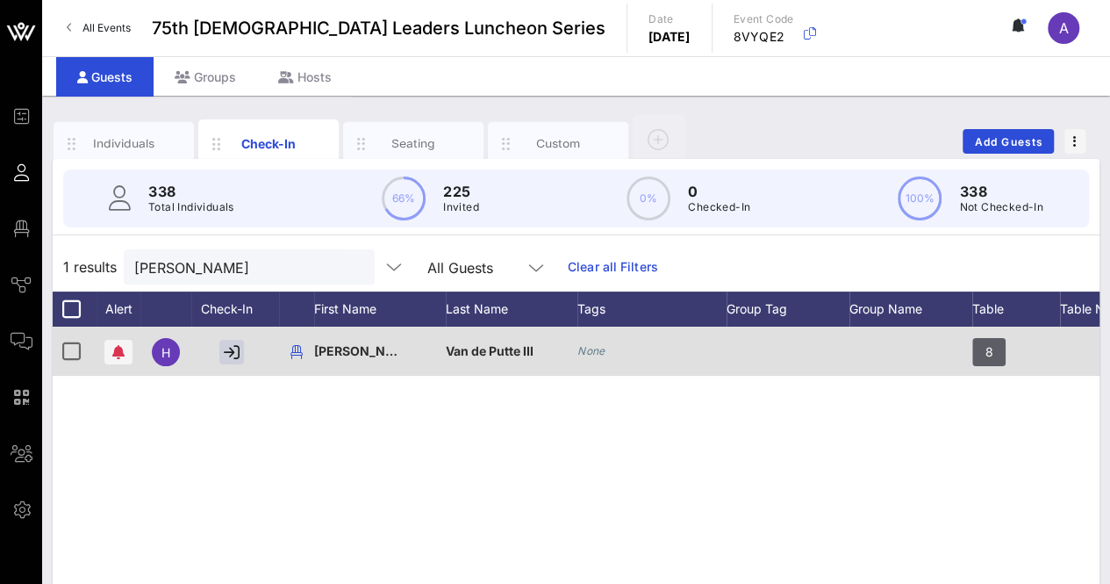
click at [126, 332] on div at bounding box center [119, 351] width 44 height 49
click at [123, 350] on icon "button" at bounding box center [118, 352] width 12 height 14
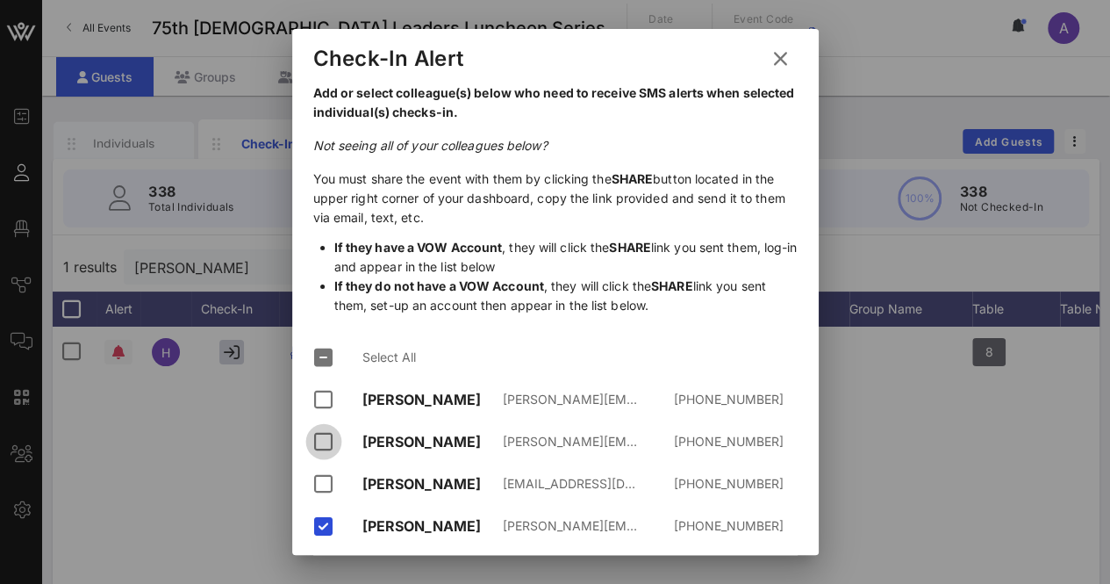
click at [314, 427] on div at bounding box center [324, 442] width 30 height 30
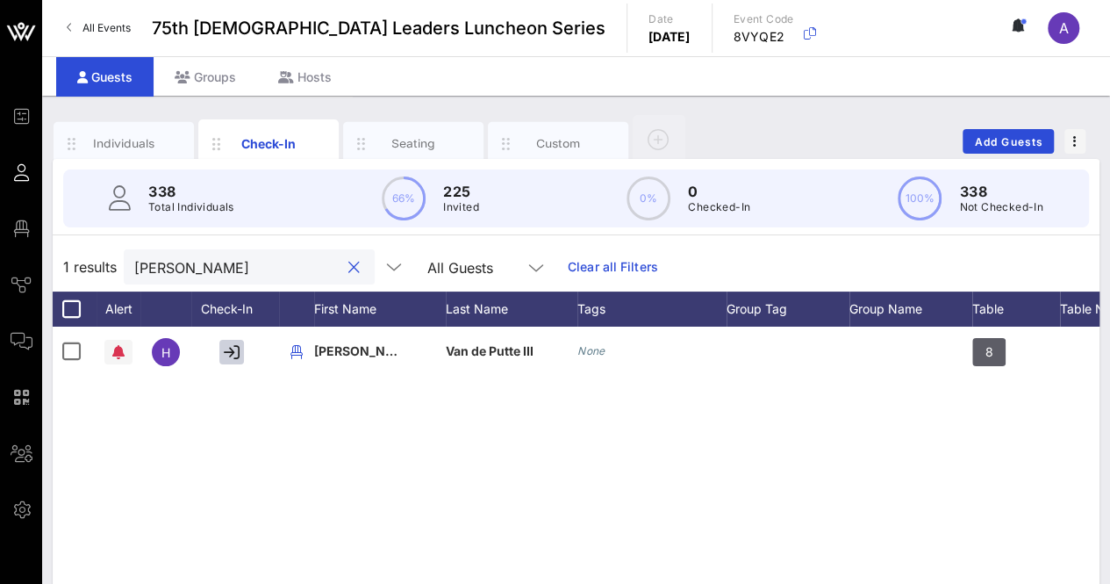
click at [230, 262] on input "[PERSON_NAME]" at bounding box center [236, 266] width 205 height 23
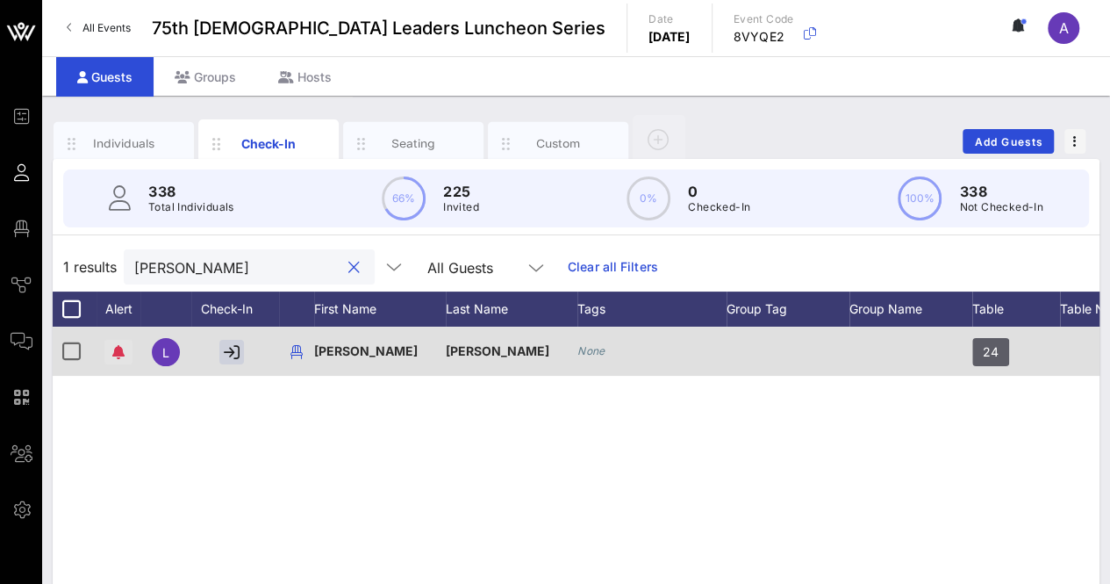
type input "[PERSON_NAME]"
click at [117, 352] on icon "button" at bounding box center [118, 352] width 12 height 14
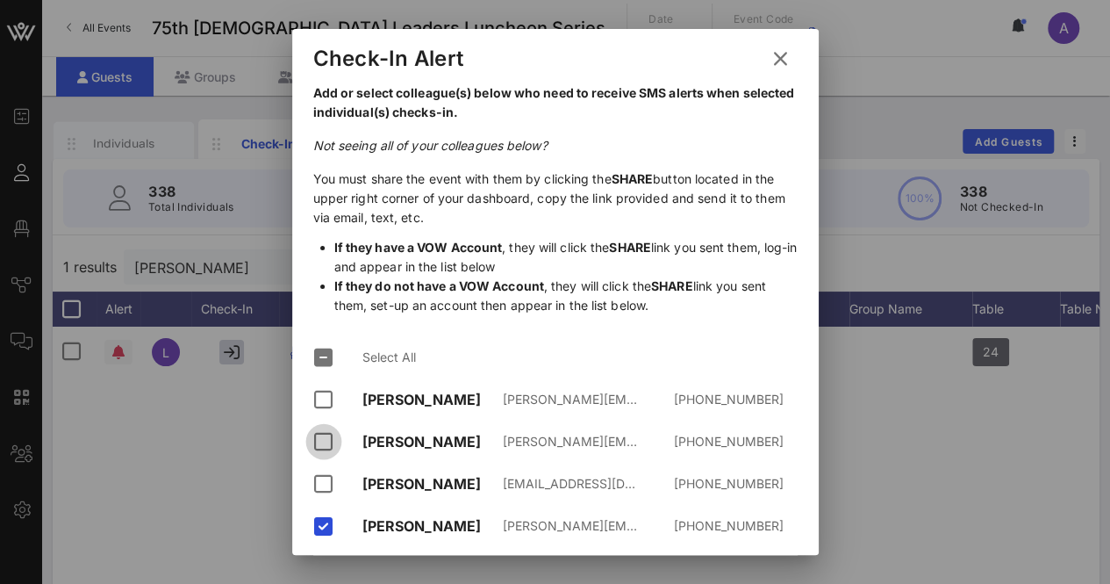
click at [330, 427] on div at bounding box center [324, 442] width 30 height 30
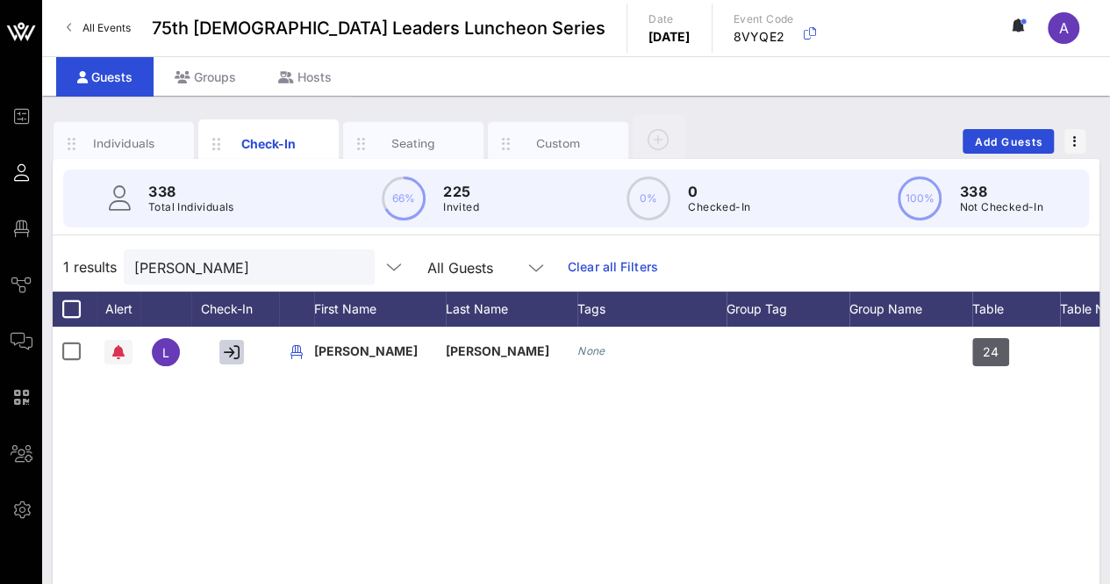
click at [348, 263] on button "clear icon" at bounding box center [353, 268] width 11 height 18
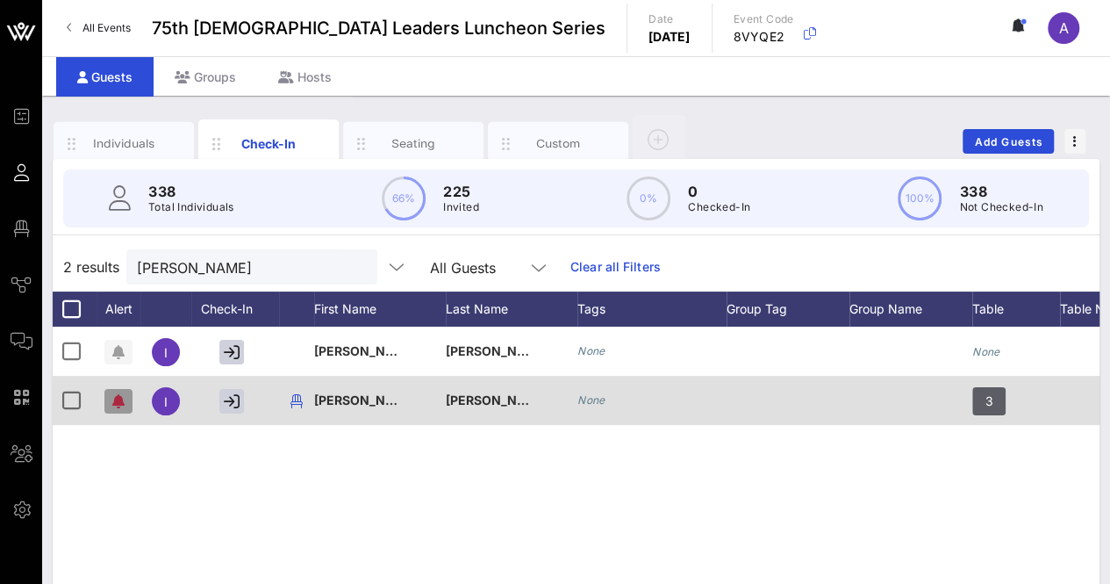
click at [121, 399] on icon "button" at bounding box center [118, 401] width 12 height 14
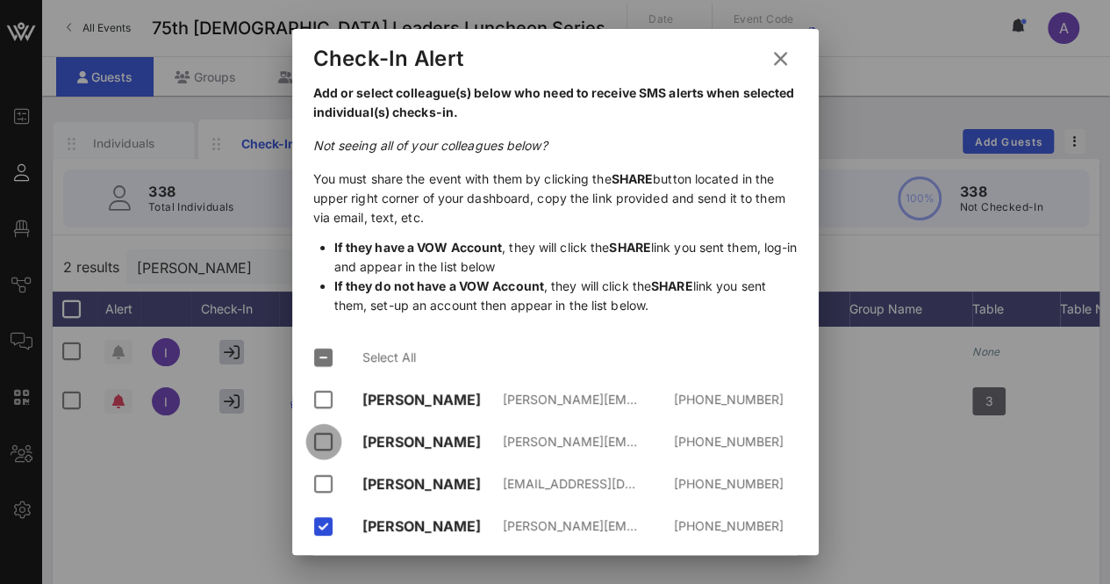
click at [314, 427] on div at bounding box center [324, 442] width 30 height 30
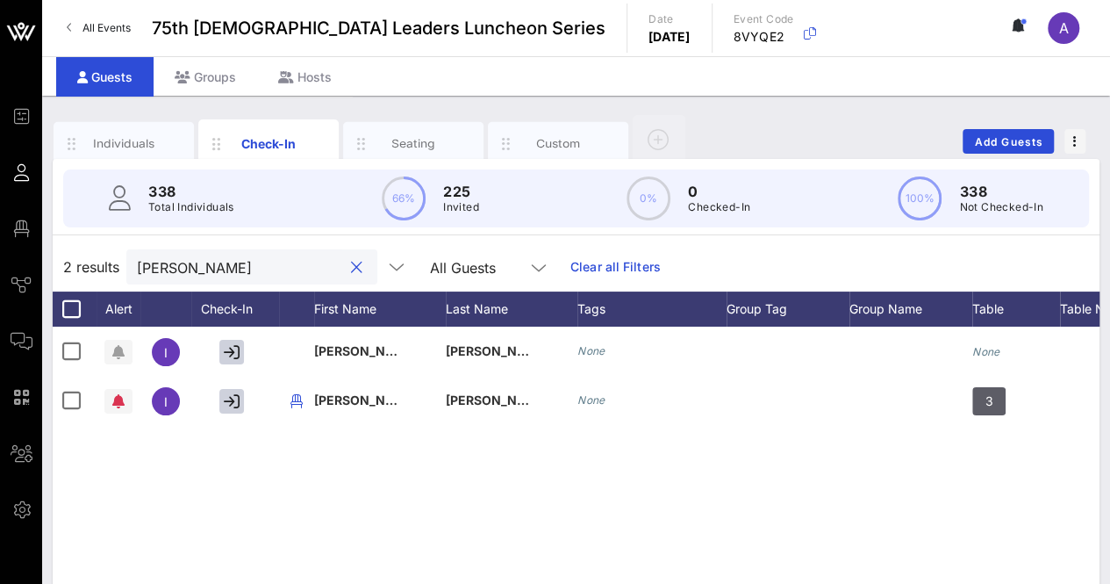
drag, startPoint x: 186, startPoint y: 265, endPoint x: 50, endPoint y: 298, distance: 139.9
click at [50, 298] on div "Individuals Check-In Seating Custom Add Guests 338 Total Individuals 66% 225 In…" at bounding box center [576, 483] width 1068 height 775
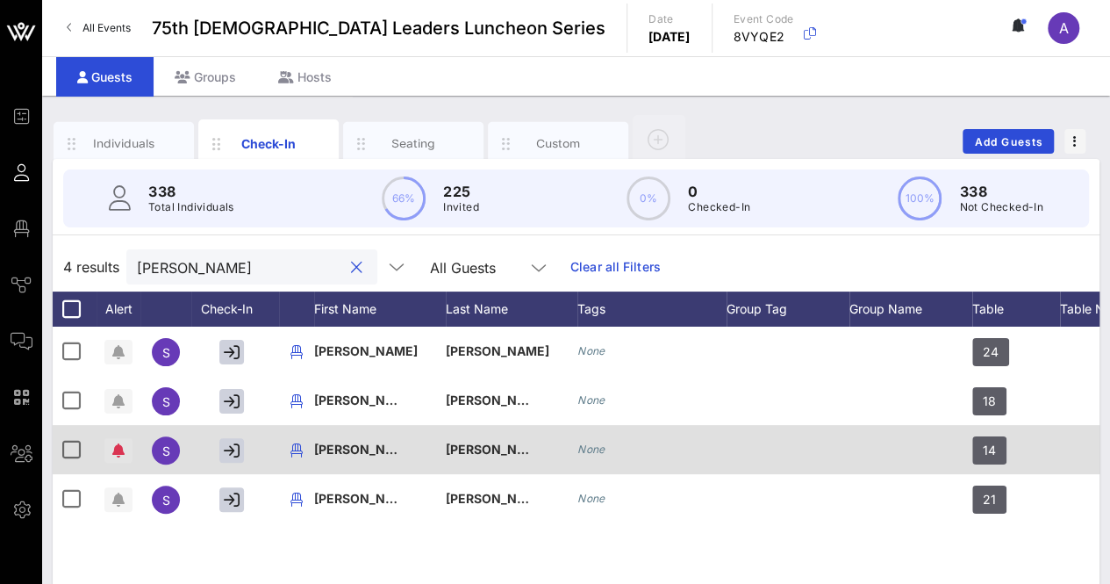
type input "[PERSON_NAME]"
click at [128, 443] on span "button" at bounding box center [118, 450] width 28 height 14
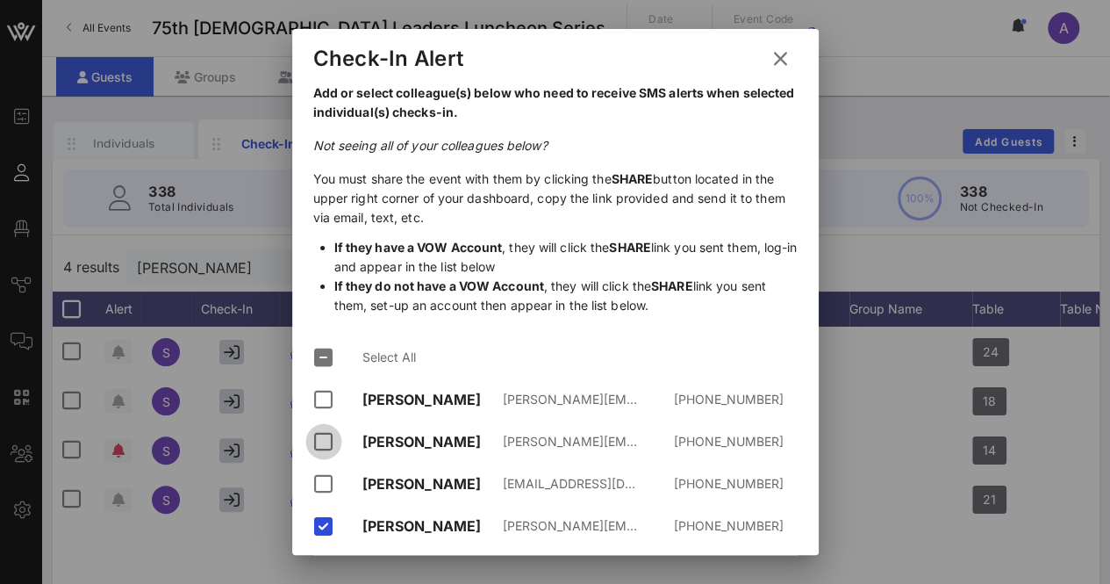
click at [327, 427] on div at bounding box center [324, 442] width 30 height 30
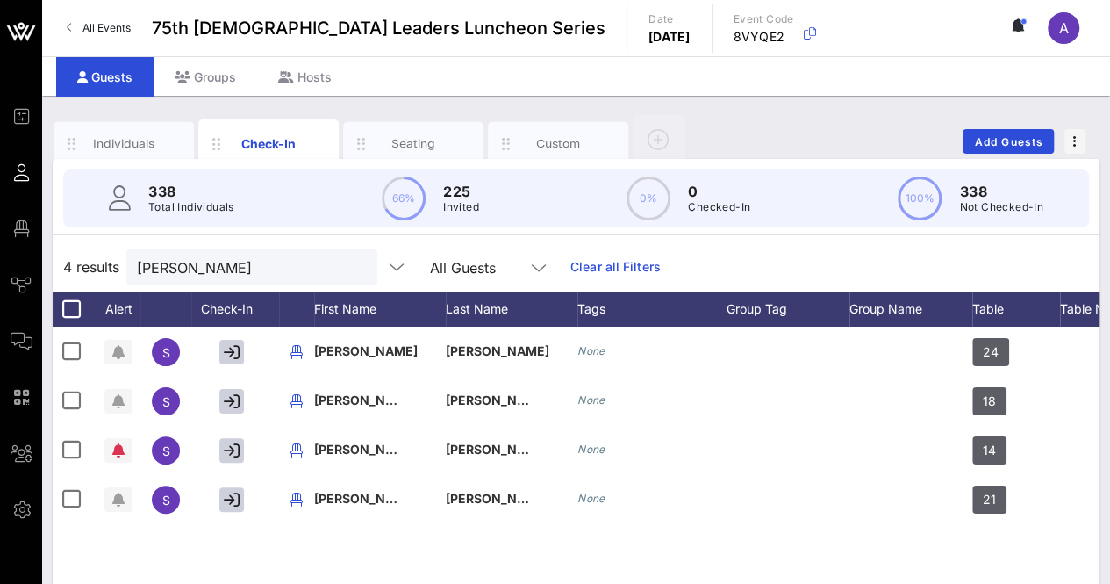
click at [351, 266] on button "clear icon" at bounding box center [356, 268] width 11 height 18
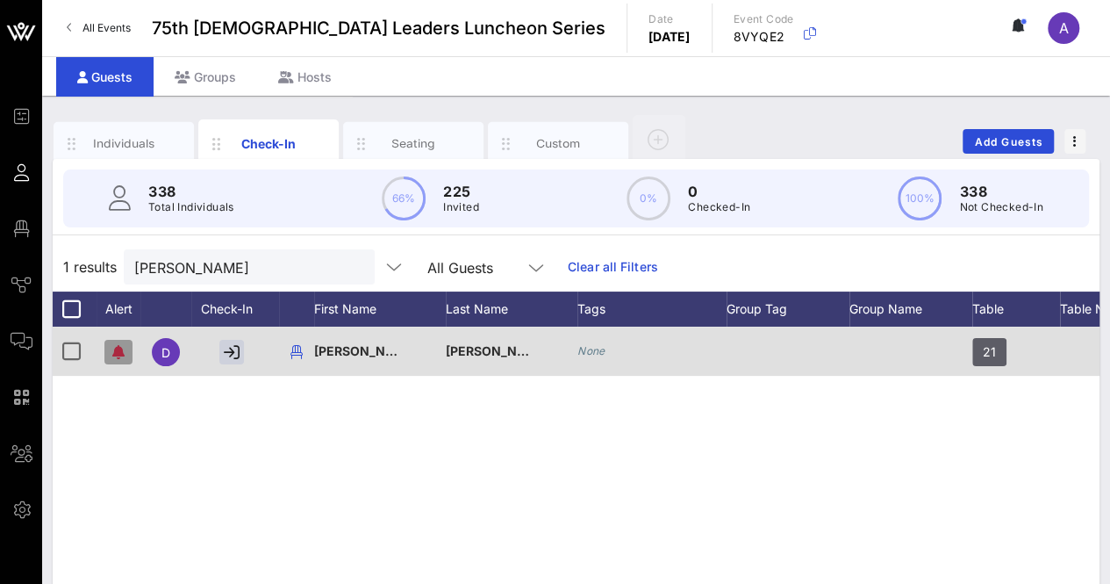
click at [113, 355] on icon "button" at bounding box center [118, 352] width 12 height 14
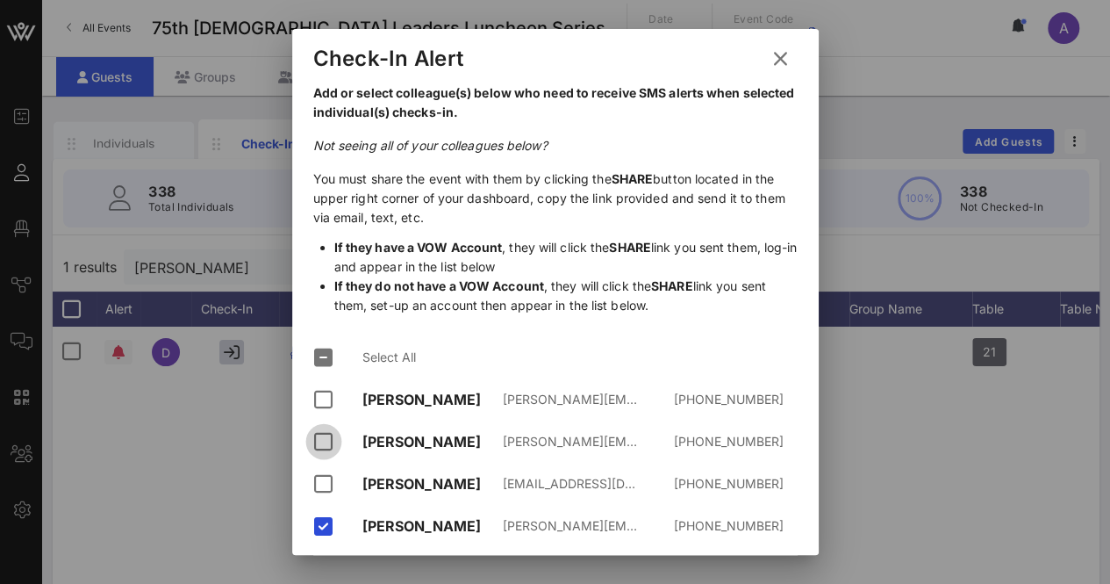
click at [327, 427] on div at bounding box center [324, 442] width 30 height 30
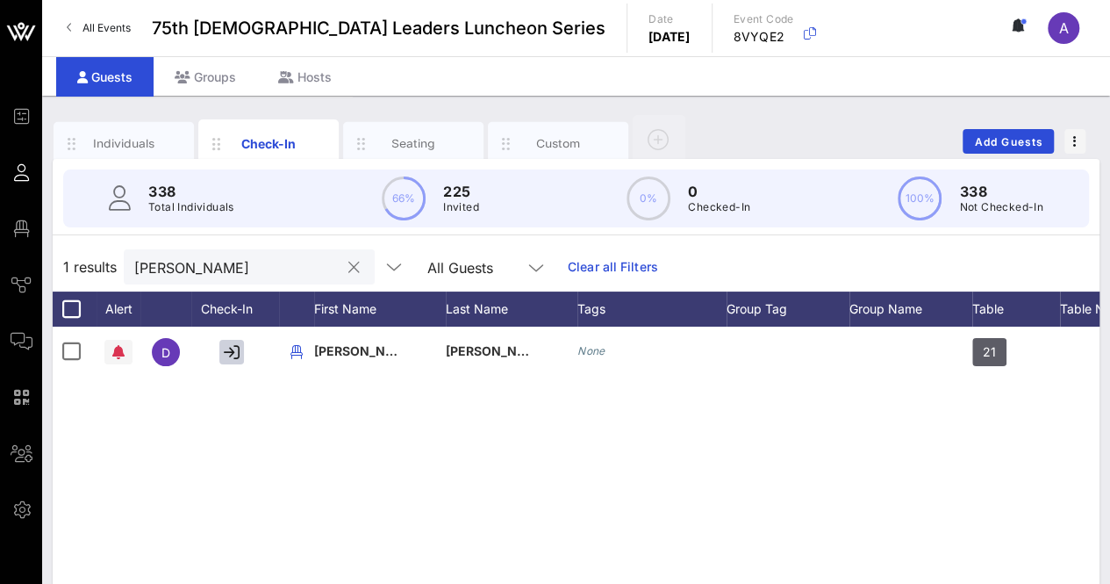
click at [199, 262] on input "[PERSON_NAME]" at bounding box center [236, 266] width 205 height 23
type input "e"
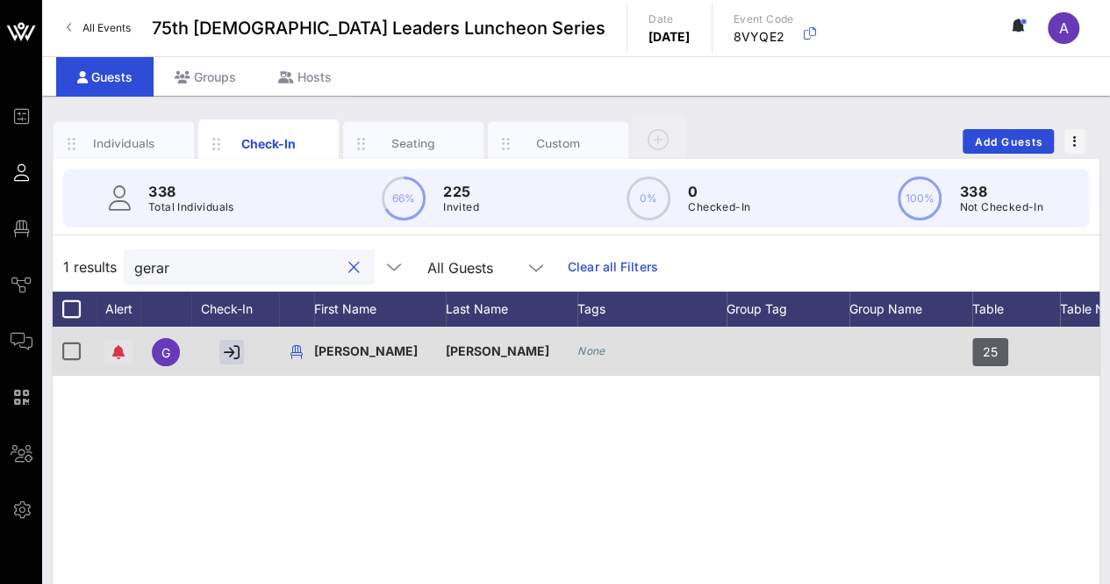
type input "gerar"
click at [116, 341] on button "button" at bounding box center [118, 352] width 28 height 25
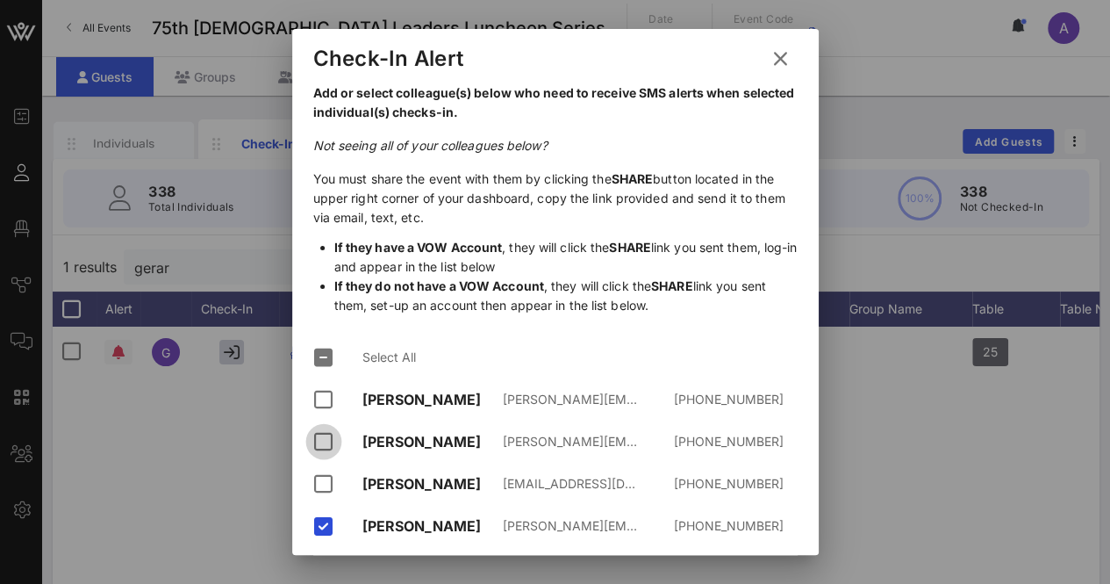
click at [327, 427] on div at bounding box center [324, 442] width 30 height 30
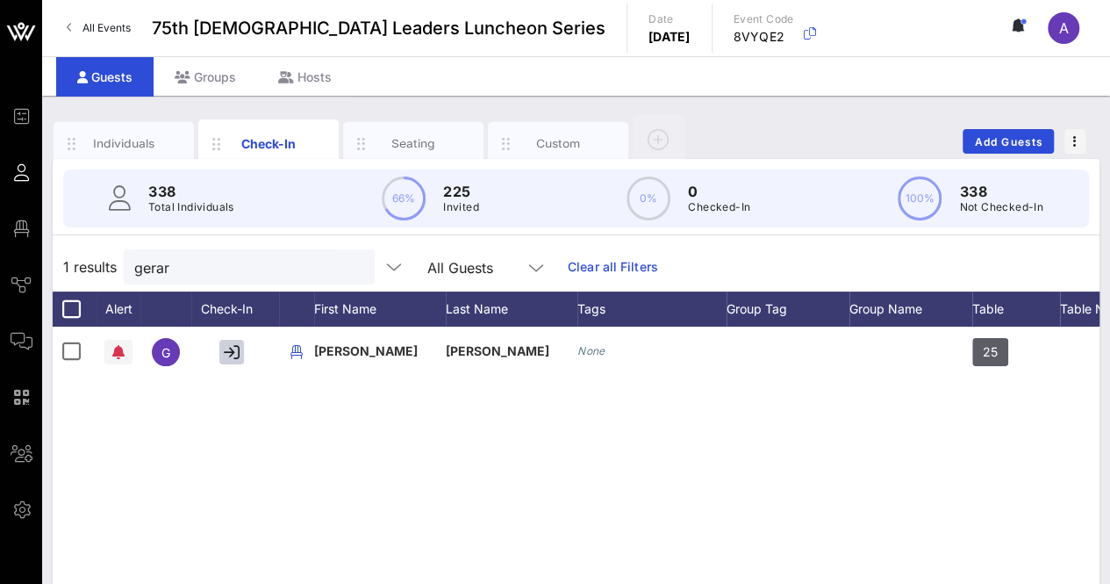
click at [348, 267] on button "clear icon" at bounding box center [353, 268] width 11 height 18
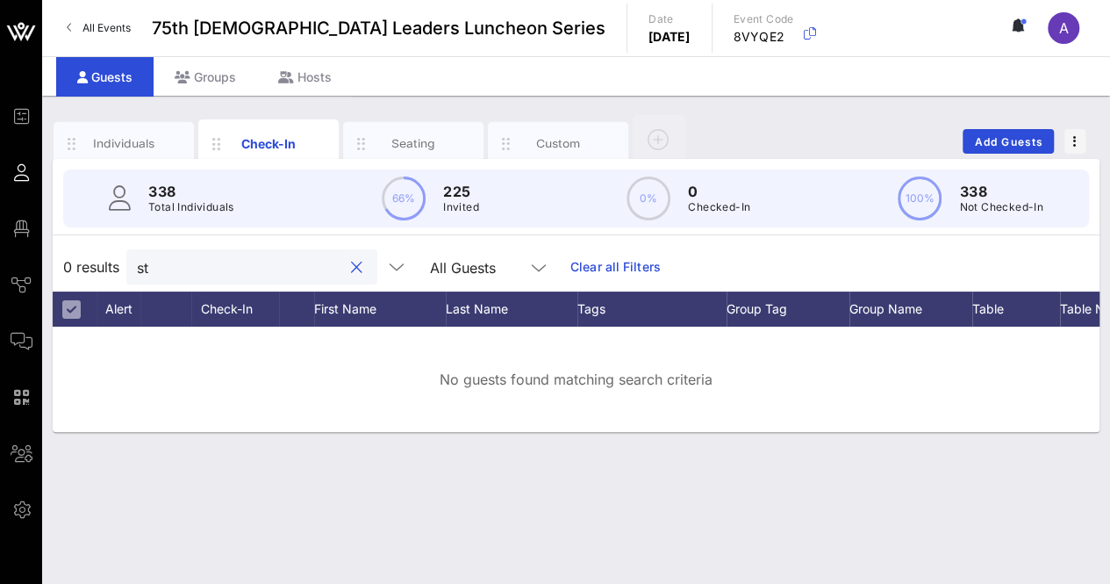
type input "s"
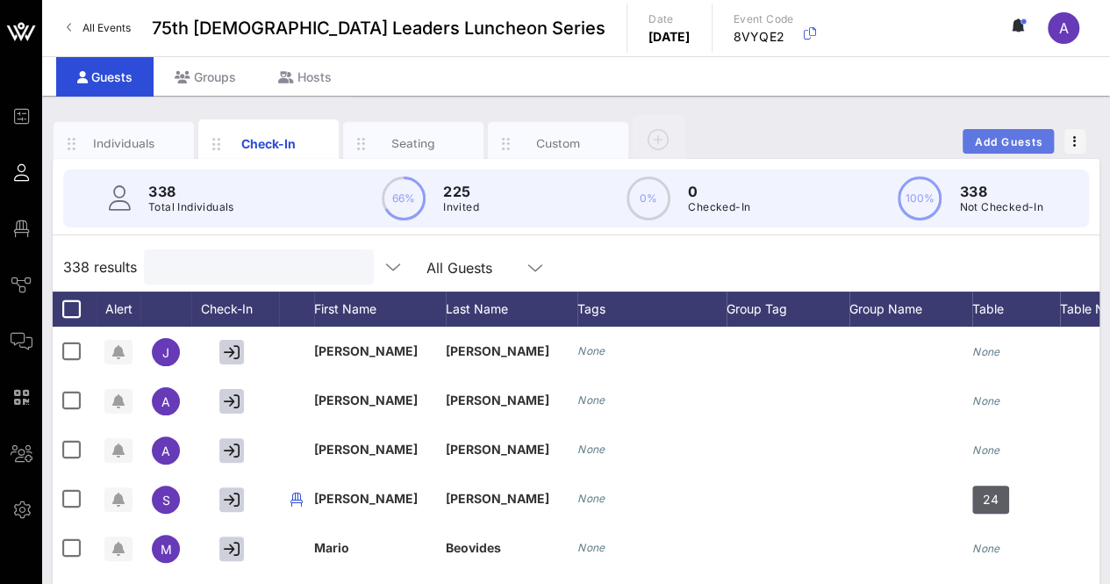
click at [993, 140] on span "Add Guests" at bounding box center [1008, 141] width 69 height 13
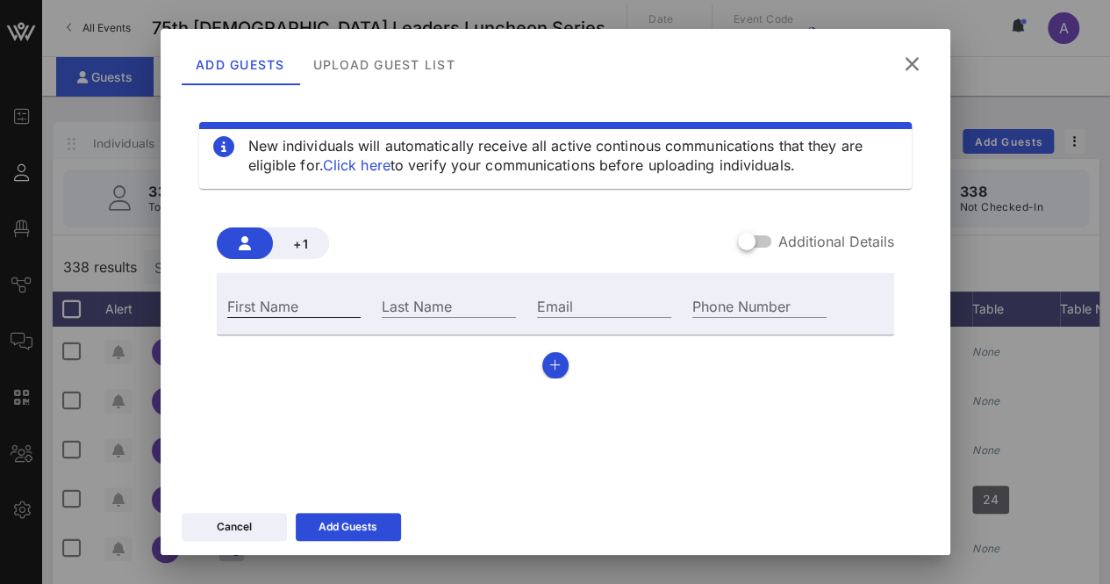
click at [321, 305] on input "First Name" at bounding box center [294, 305] width 134 height 23
type input "s"
type input "[PERSON_NAME]"
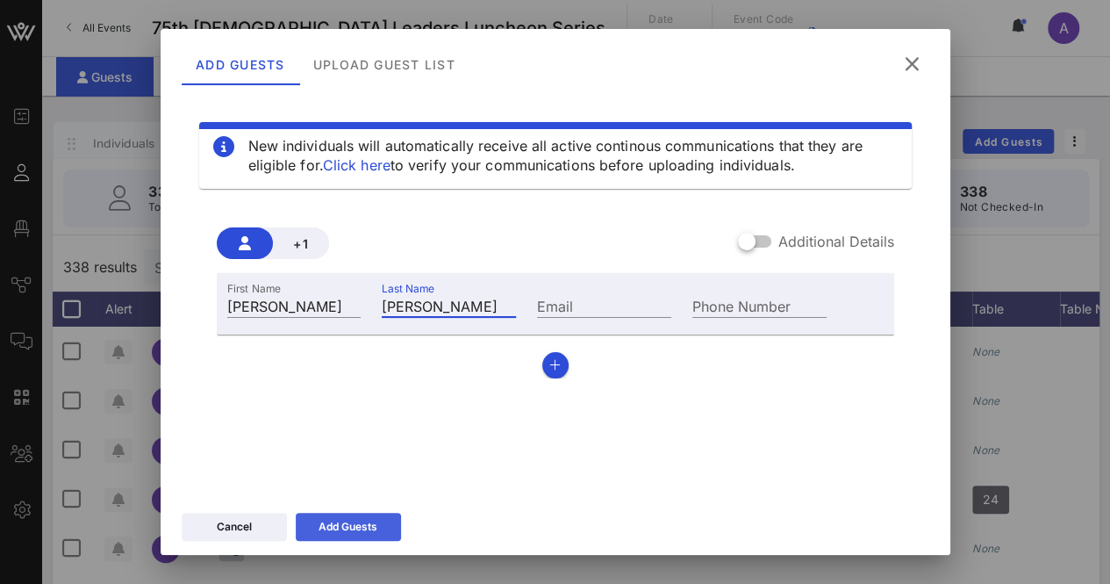
type input "[PERSON_NAME]"
click at [341, 528] on button "Add Guests" at bounding box center [348, 527] width 105 height 28
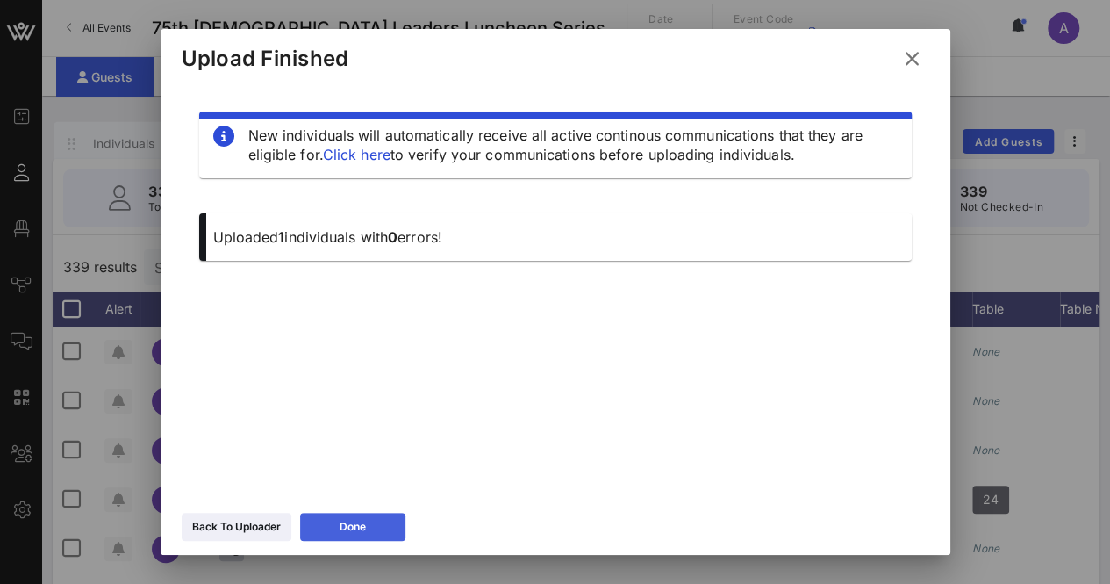
click at [363, 520] on div "Done" at bounding box center [353, 527] width 26 height 18
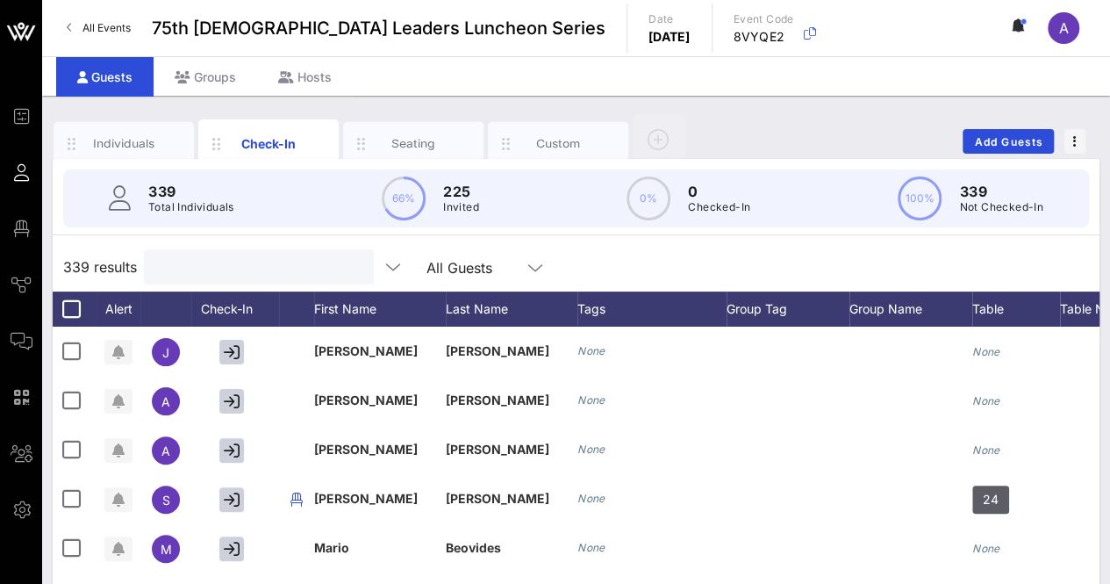
click at [299, 259] on input "text" at bounding box center [256, 266] width 205 height 23
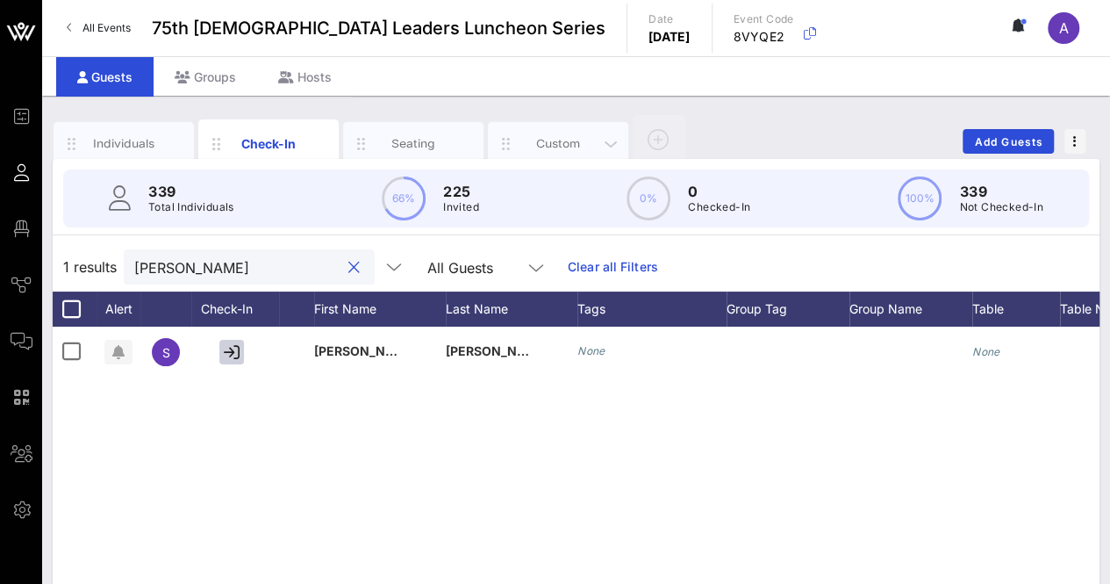
type input "[PERSON_NAME]"
click at [522, 151] on div "Custom" at bounding box center [558, 144] width 140 height 44
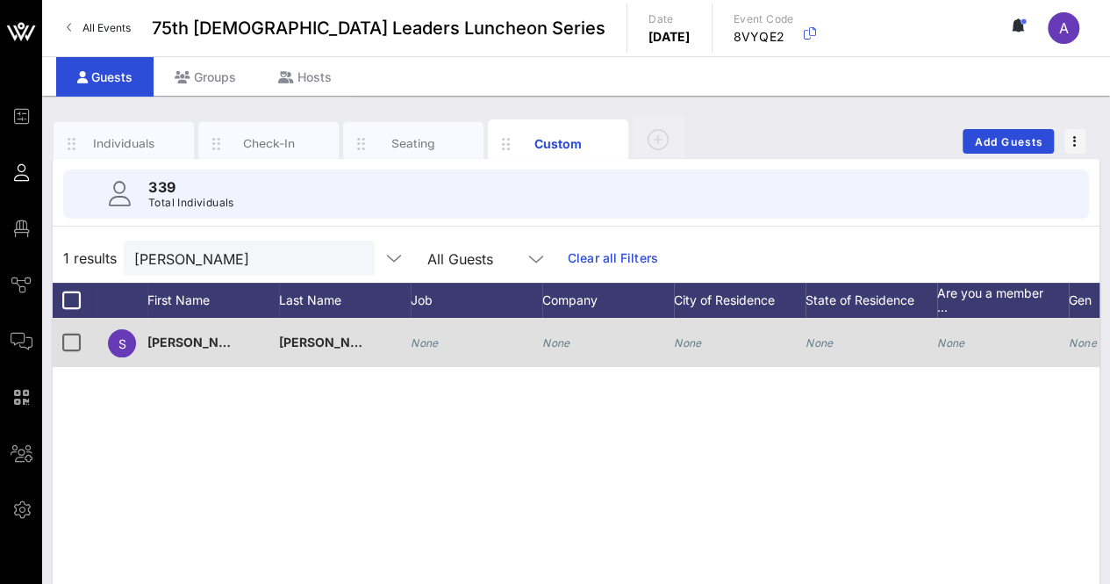
click at [425, 338] on icon "None" at bounding box center [425, 342] width 28 height 13
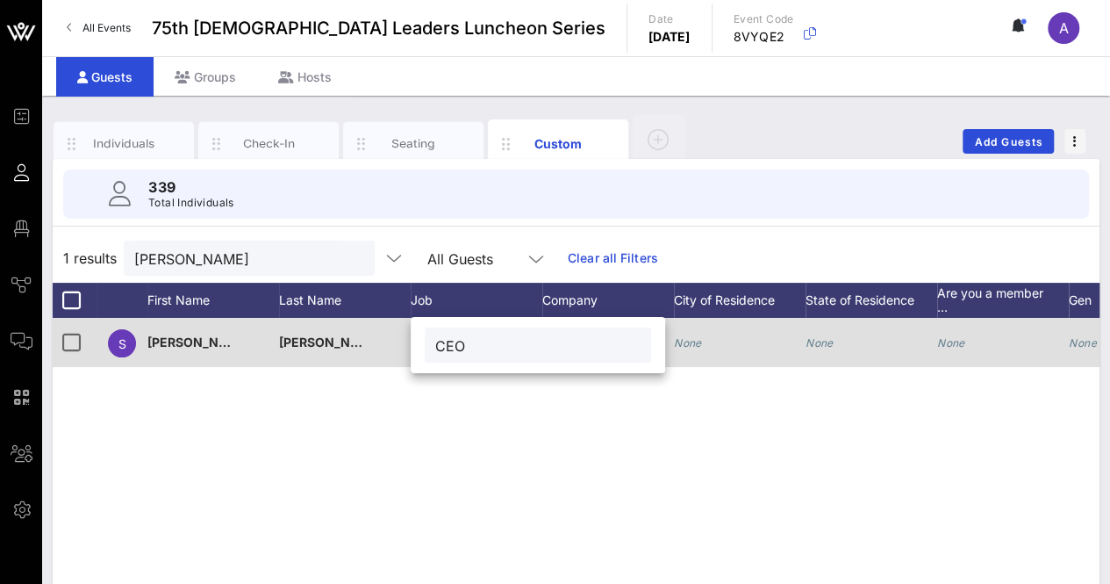
type input "CEO"
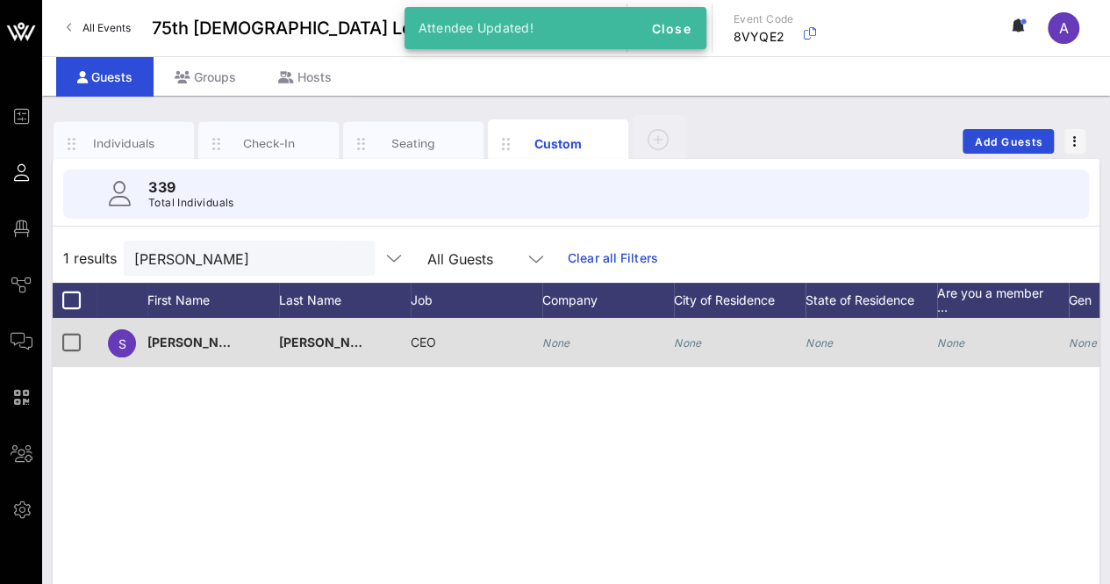
click at [567, 347] on icon "None" at bounding box center [556, 342] width 28 height 13
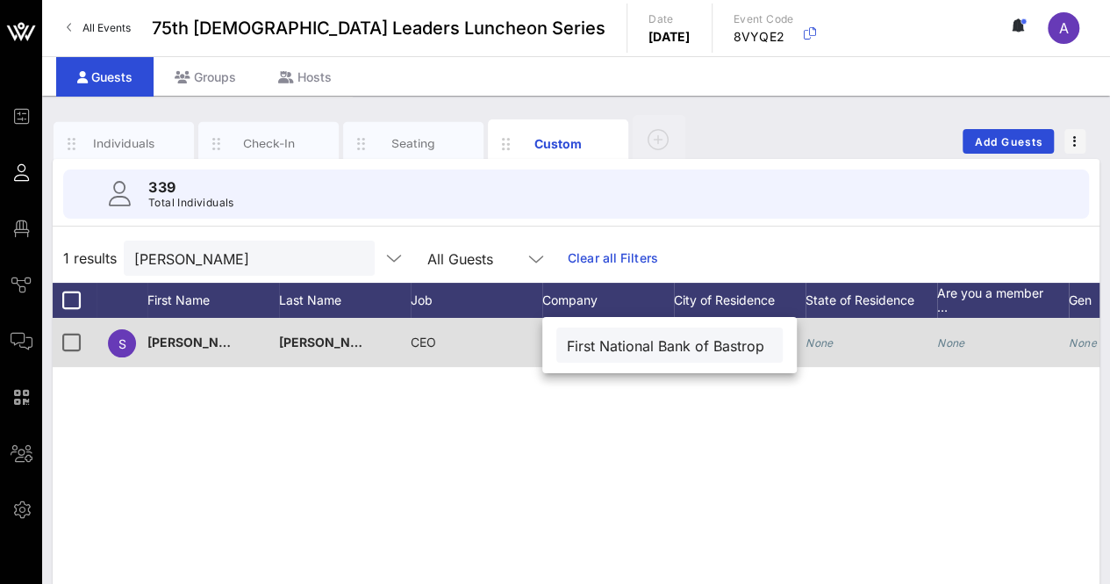
scroll to position [0, 12]
type input "First National Bank of Bastrop"
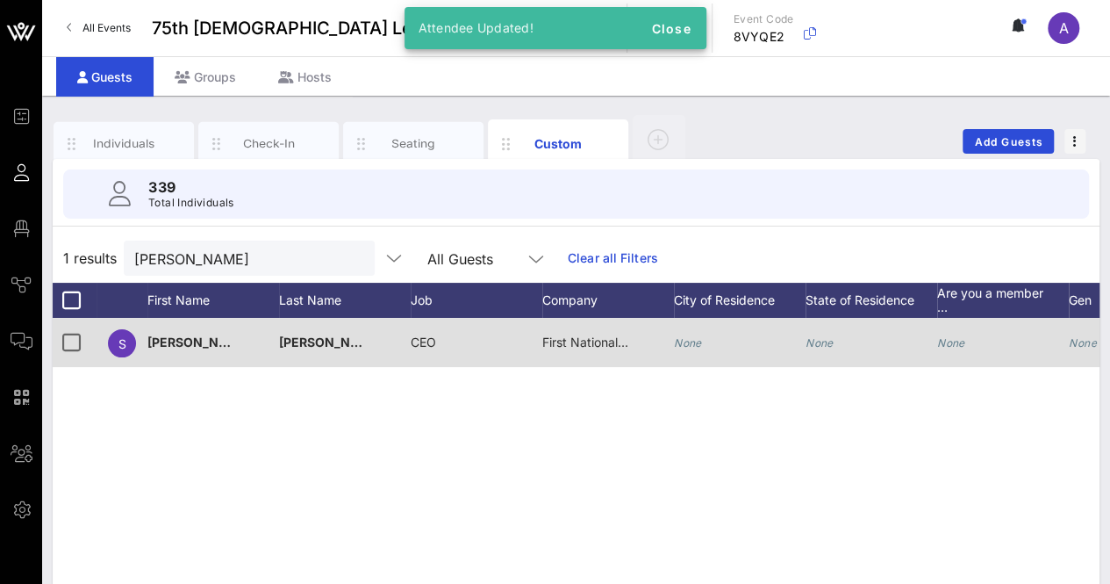
click at [348, 255] on button "clear icon" at bounding box center [353, 259] width 11 height 18
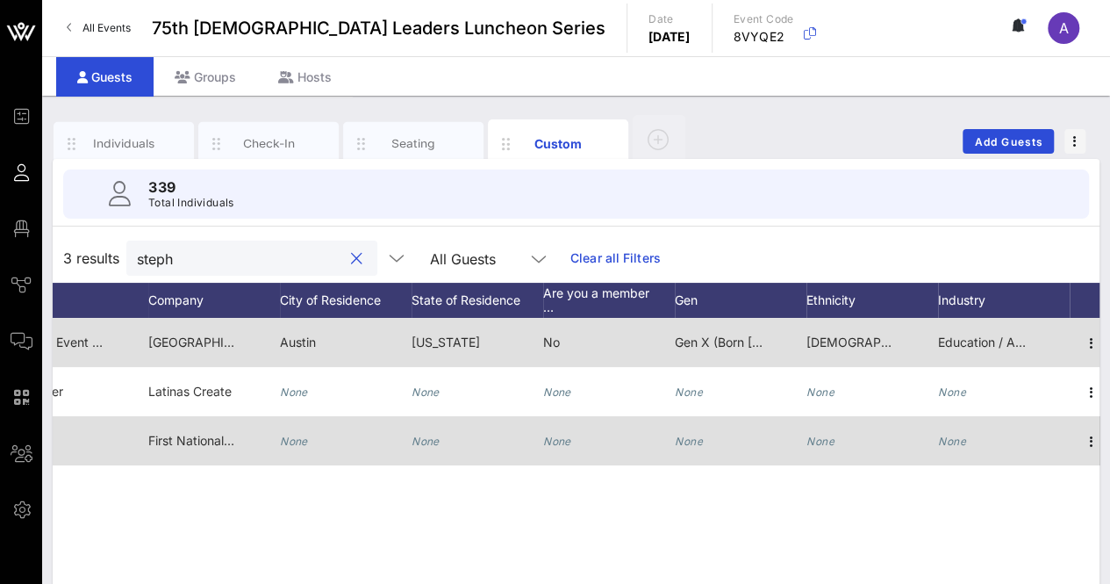
scroll to position [0, 408]
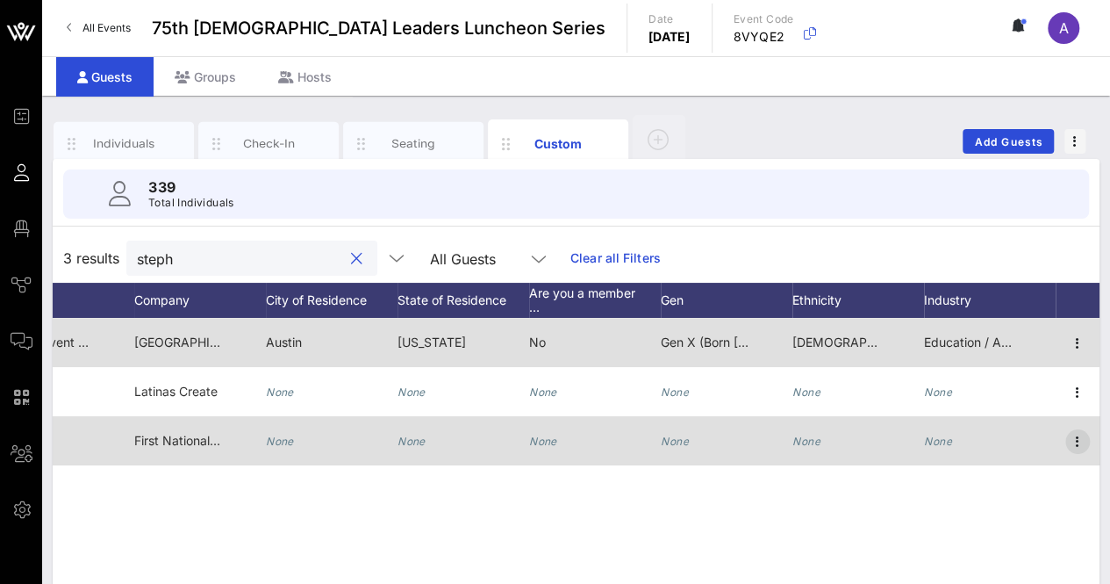
type input "steph"
click at [1077, 437] on icon "button" at bounding box center [1077, 441] width 21 height 21
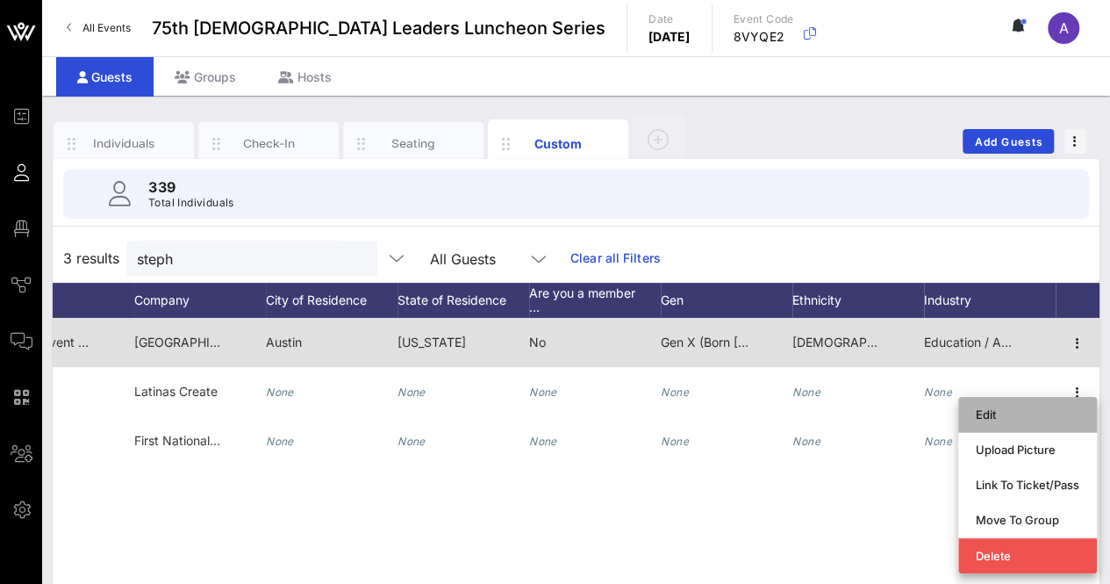
click at [980, 406] on div "Edit" at bounding box center [1028, 414] width 104 height 28
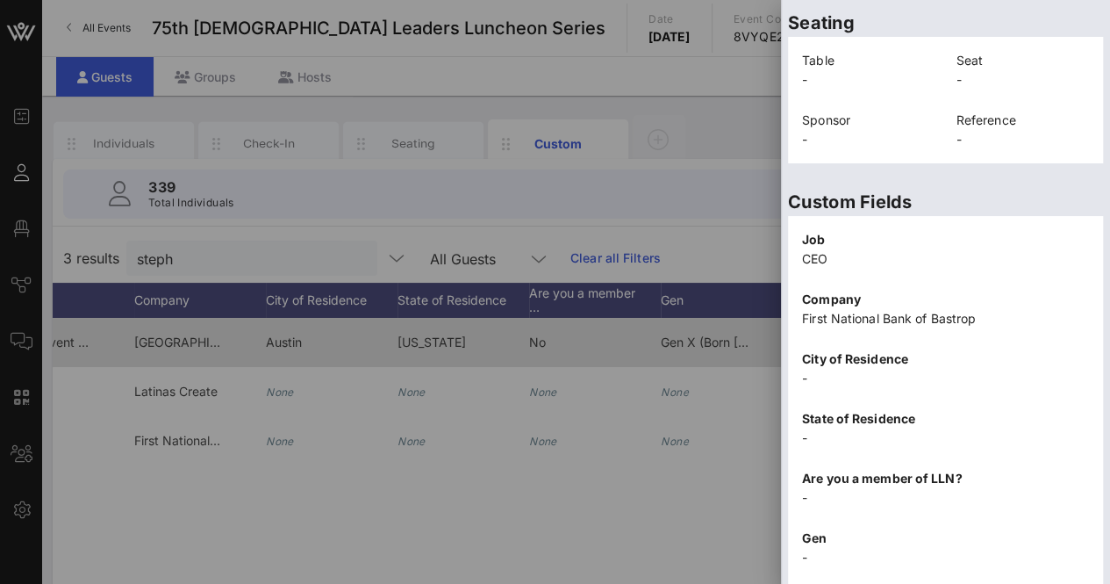
scroll to position [563, 0]
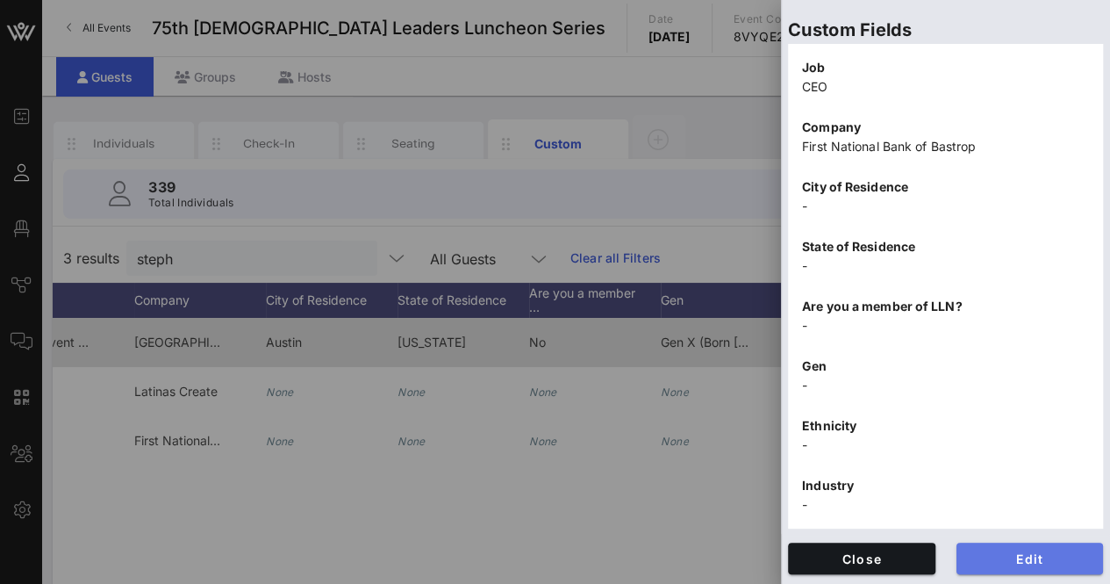
click at [991, 555] on span "Edit" at bounding box center [1030, 558] width 119 height 15
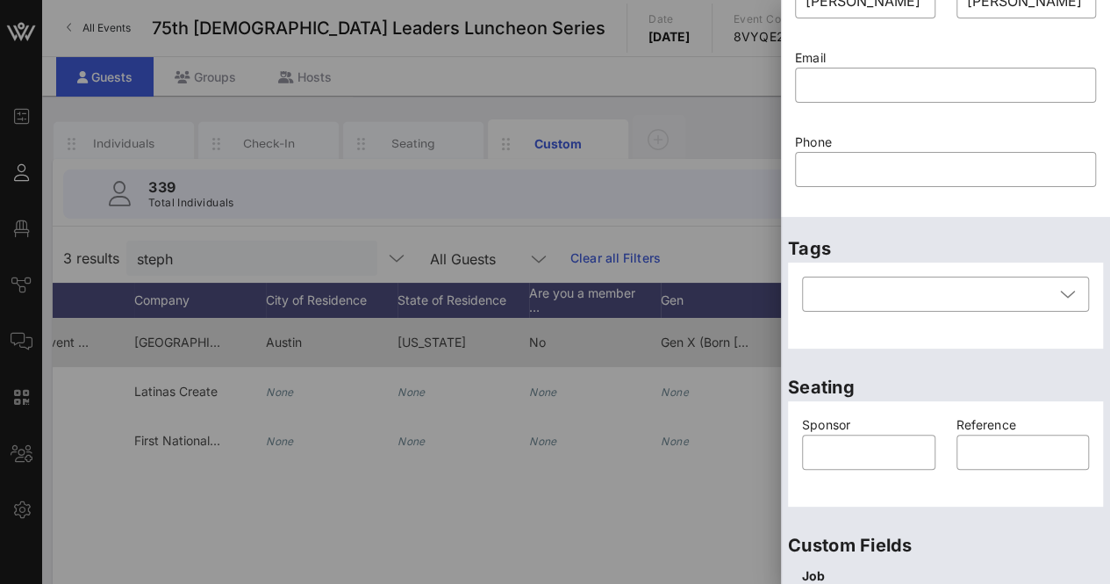
scroll to position [98, 0]
click at [841, 92] on input "text" at bounding box center [946, 86] width 280 height 28
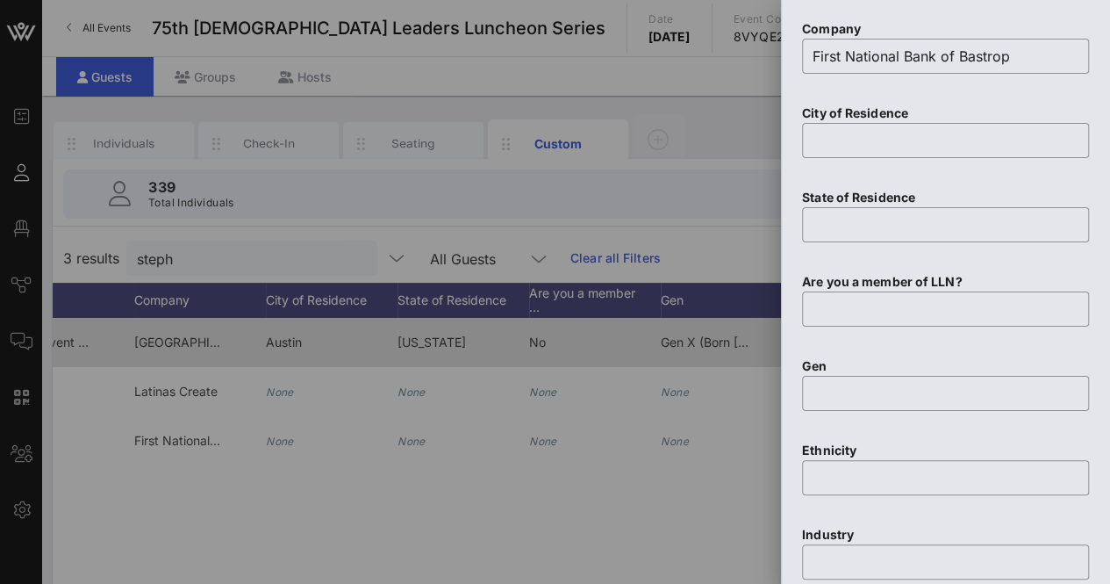
scroll to position [988, 0]
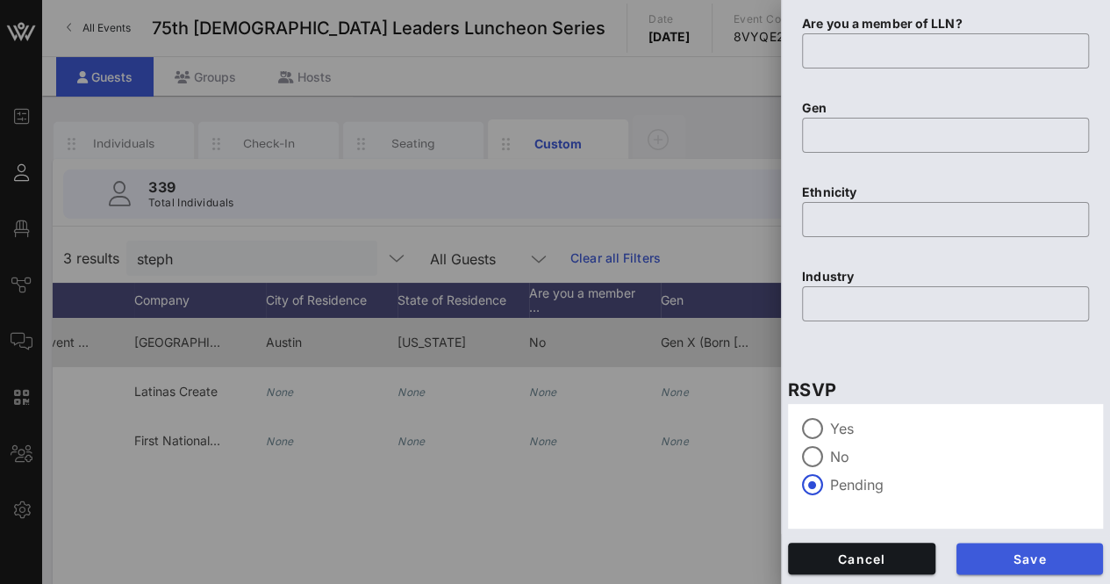
type input "[EMAIL_ADDRESS][DOMAIN_NAME]"
click at [1012, 550] on button "Save" at bounding box center [1030, 558] width 147 height 32
